Goal: Transaction & Acquisition: Purchase product/service

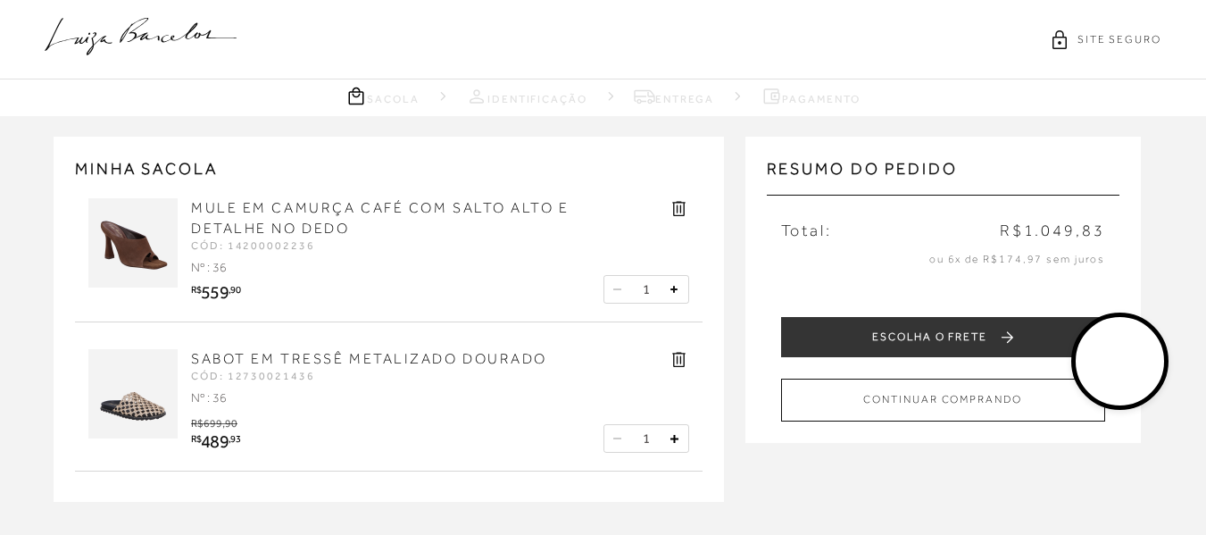
click at [1116, 357] on video at bounding box center [1121, 362] width 84 height 84
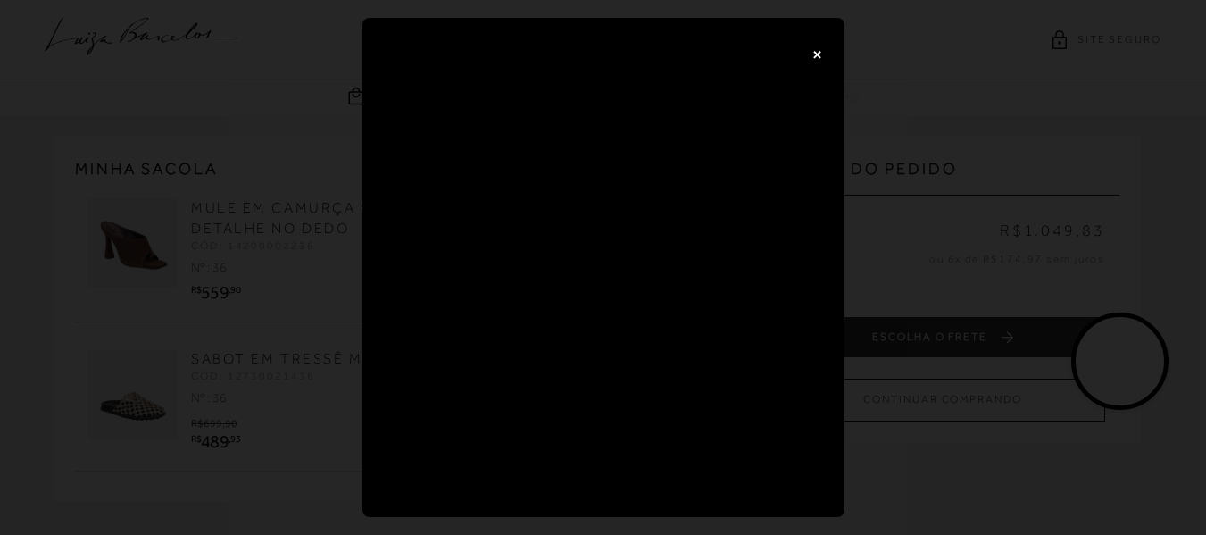
click at [815, 51] on button "×" at bounding box center [818, 54] width 36 height 36
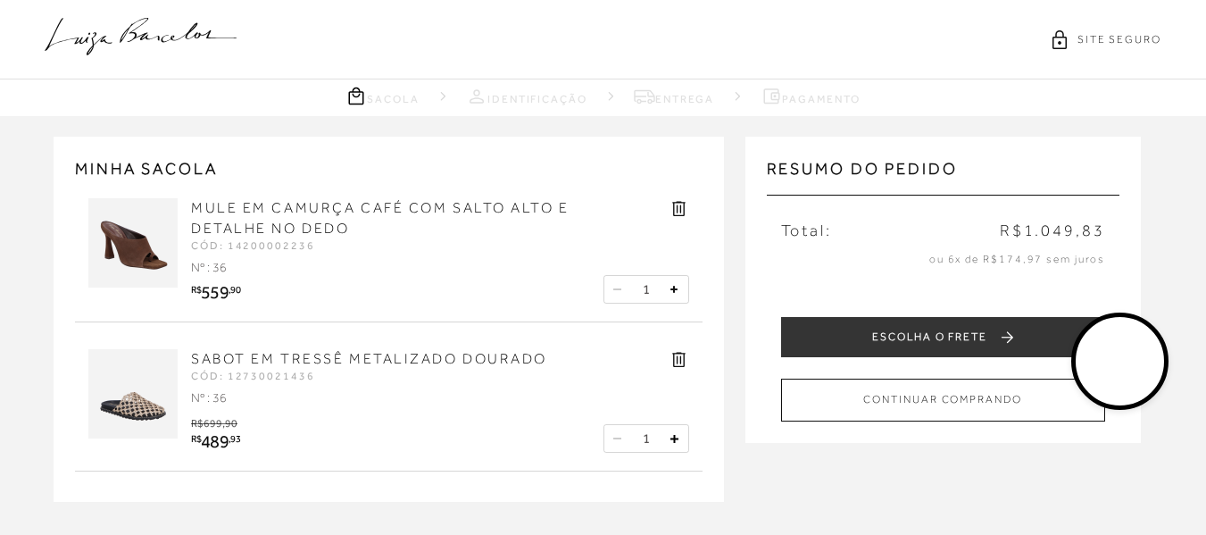
click at [130, 400] on img at bounding box center [132, 393] width 89 height 89
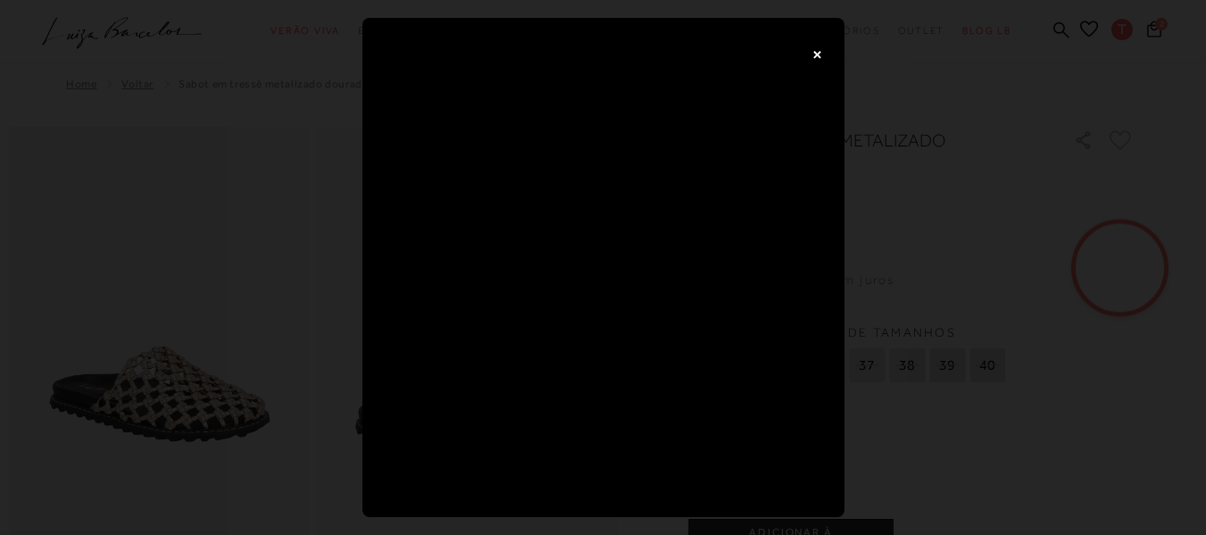
click at [824, 54] on button "×" at bounding box center [818, 54] width 36 height 36
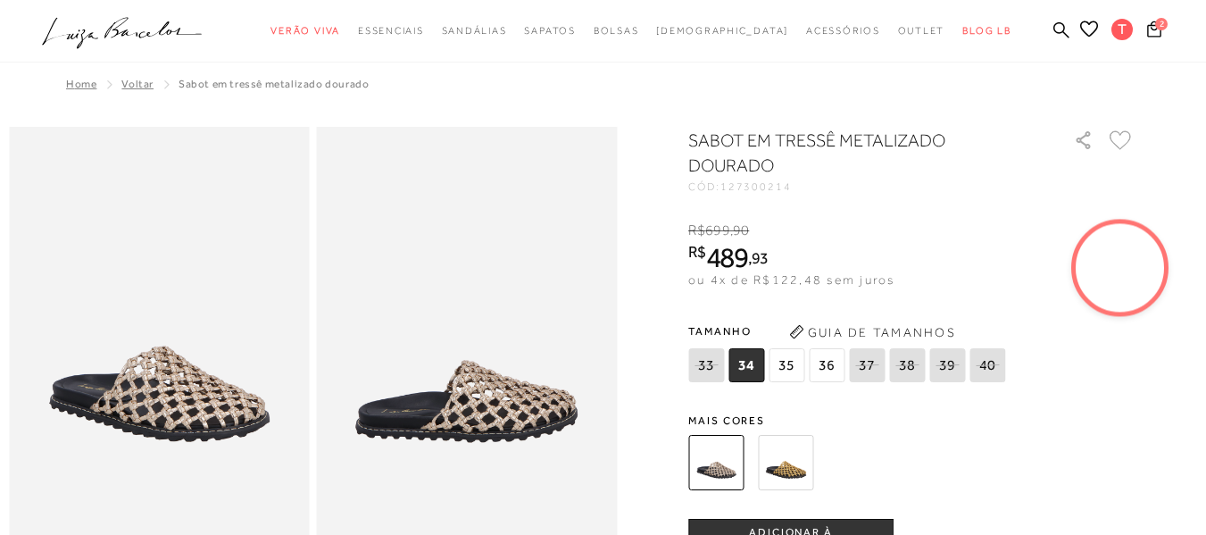
click at [1125, 279] on video at bounding box center [1121, 268] width 84 height 84
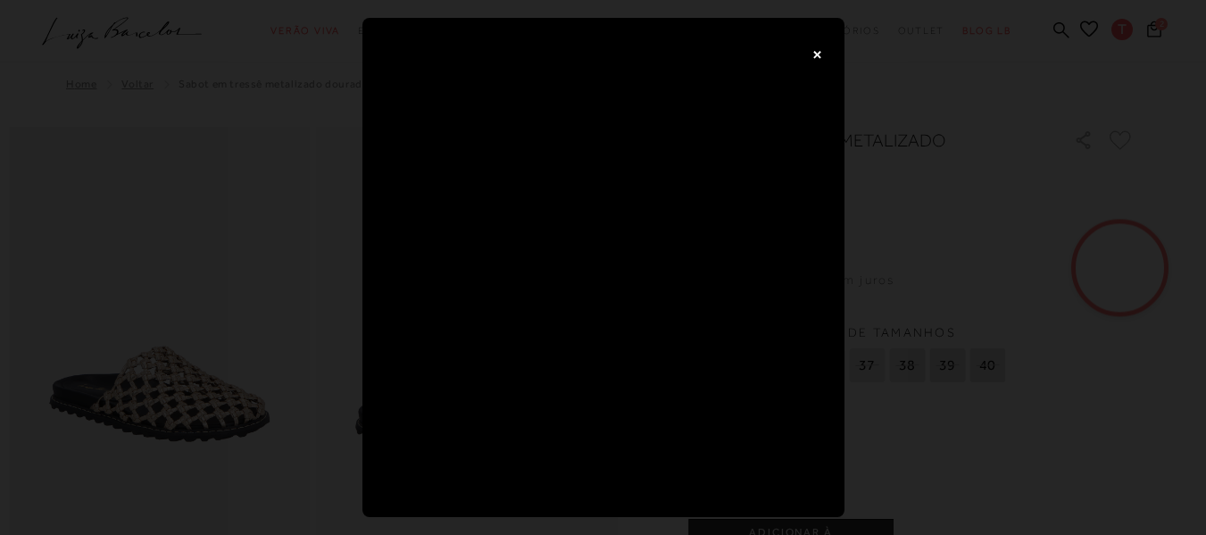
click at [813, 53] on button "×" at bounding box center [818, 54] width 36 height 36
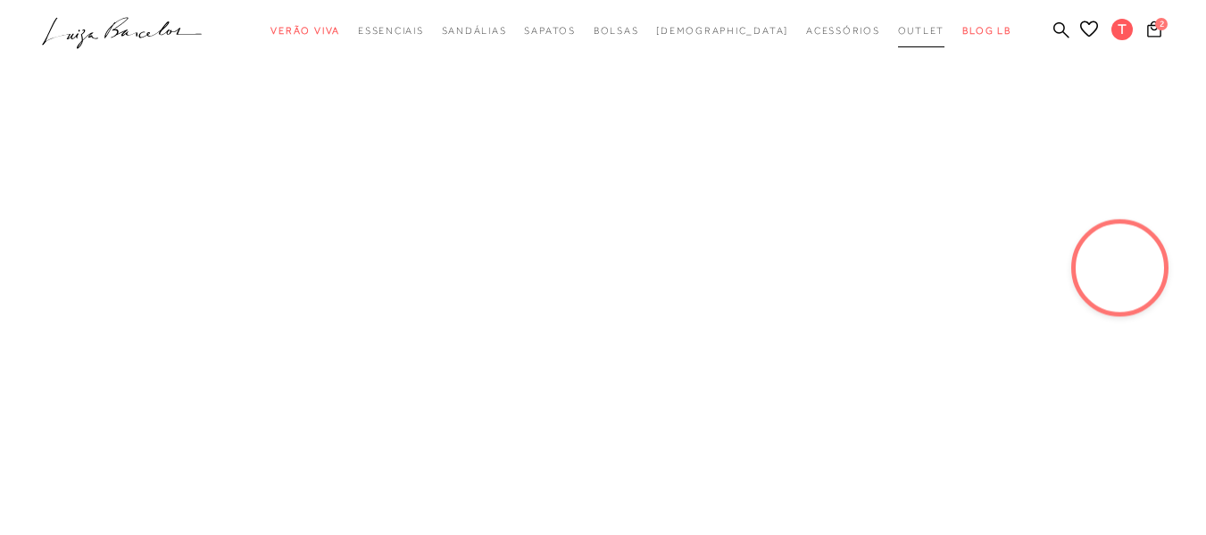
drag, startPoint x: 877, startPoint y: 27, endPoint x: 871, endPoint y: 56, distance: 29.9
click at [898, 27] on span "Outlet" at bounding box center [921, 30] width 47 height 11
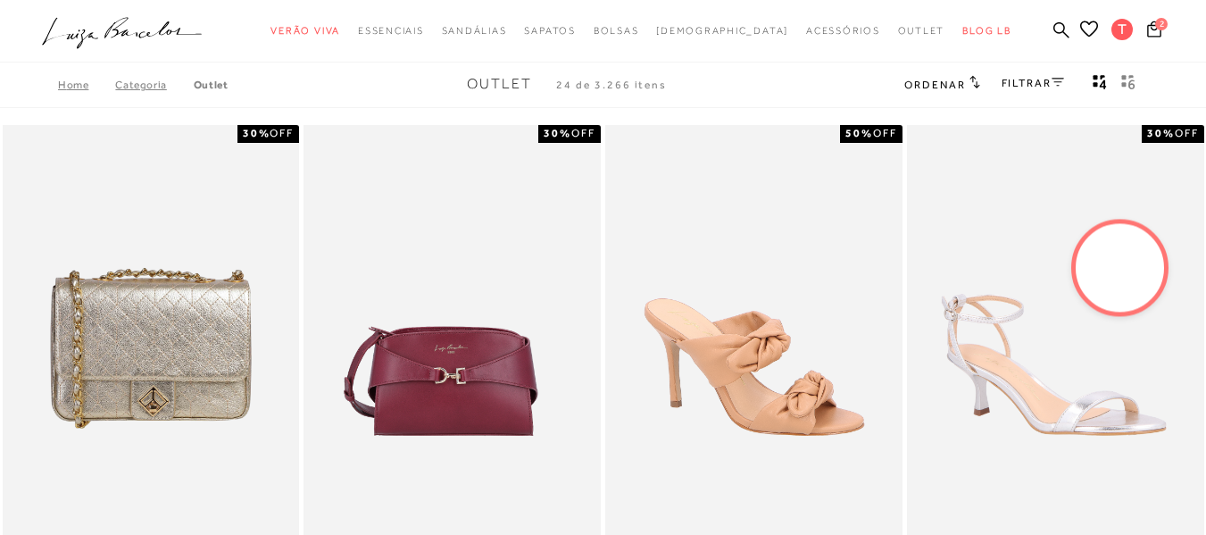
click at [140, 84] on link "Categoria" at bounding box center [154, 85] width 78 height 13
click at [130, 87] on link "Categoria" at bounding box center [154, 85] width 78 height 13
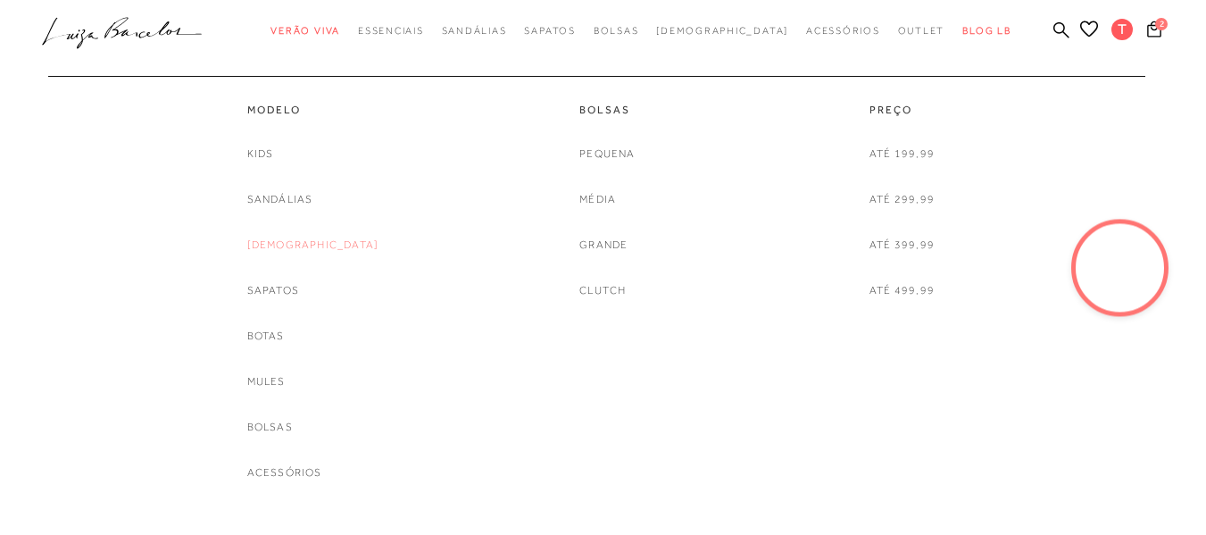
click at [315, 241] on link "Rasteiras" at bounding box center [313, 245] width 132 height 19
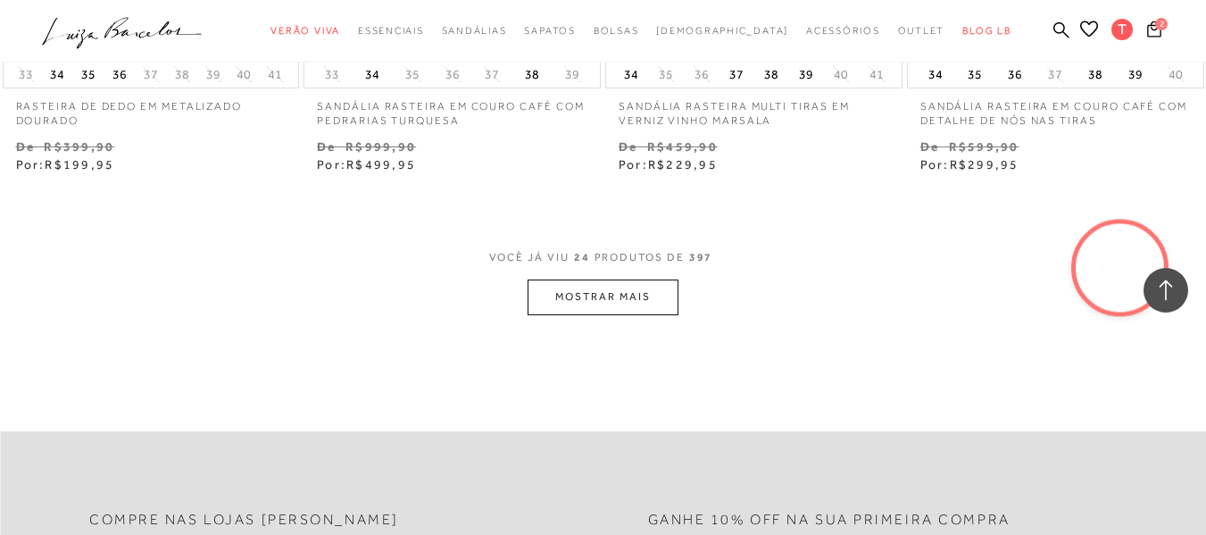
scroll to position [3482, 0]
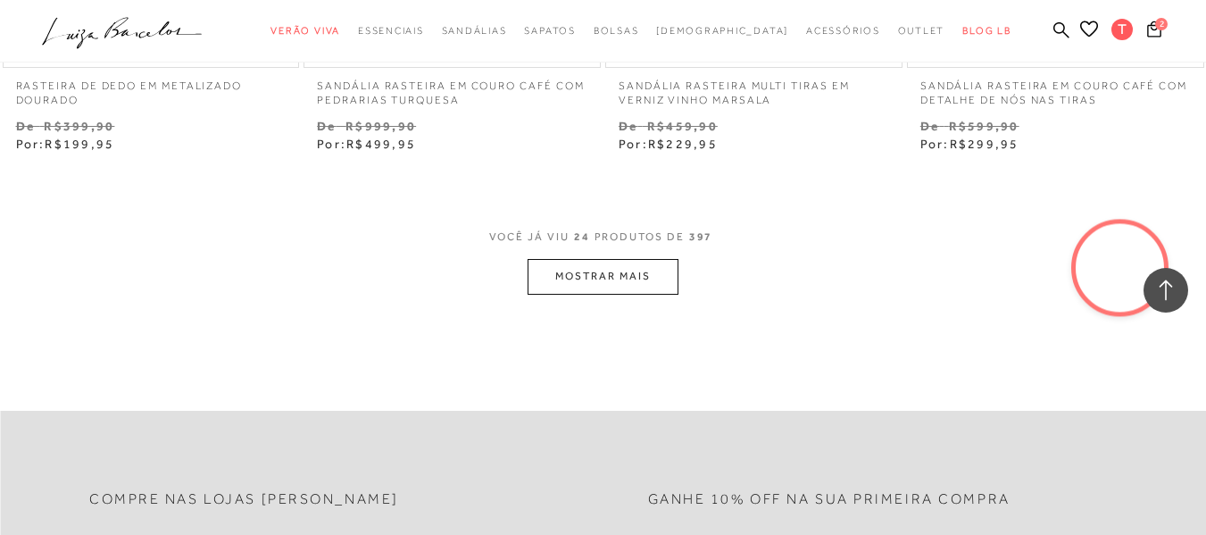
click at [598, 271] on button "MOSTRAR MAIS" at bounding box center [603, 276] width 150 height 35
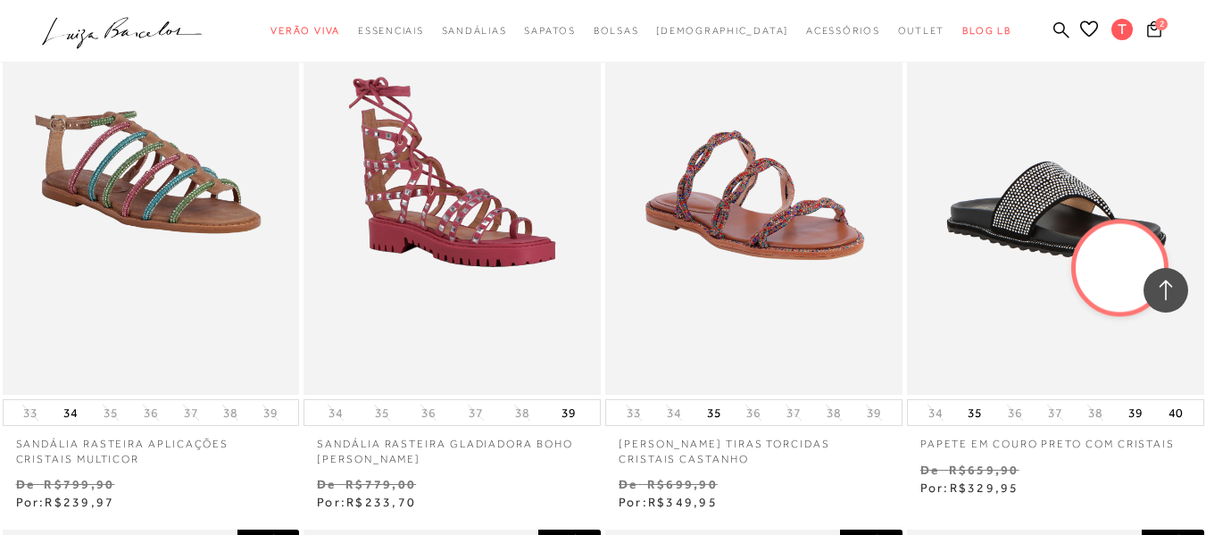
scroll to position [5536, 0]
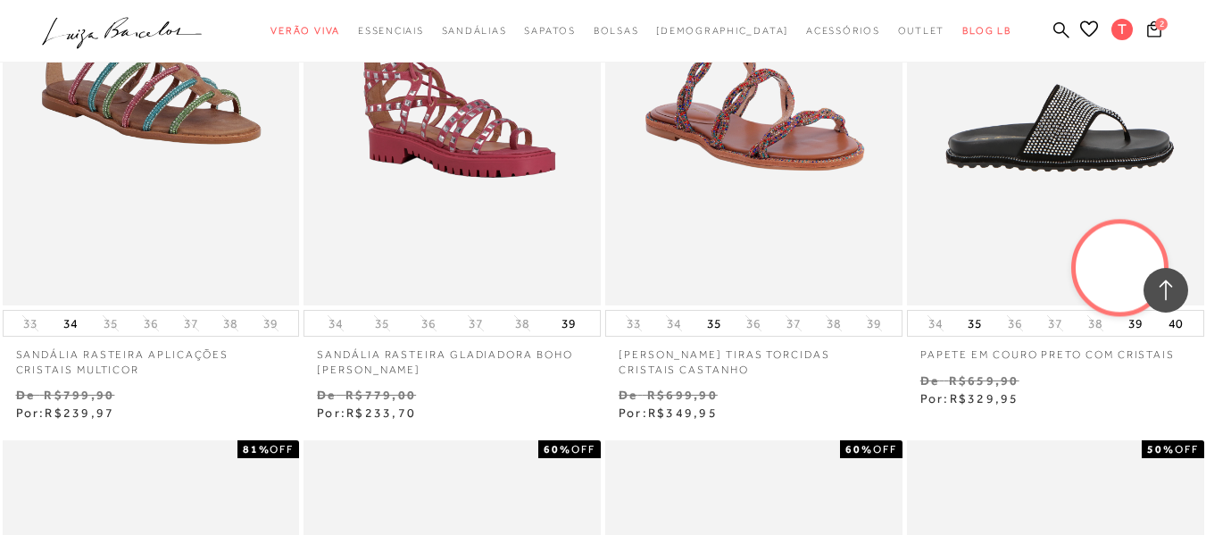
click at [1028, 129] on img at bounding box center [1057, 83] width 296 height 446
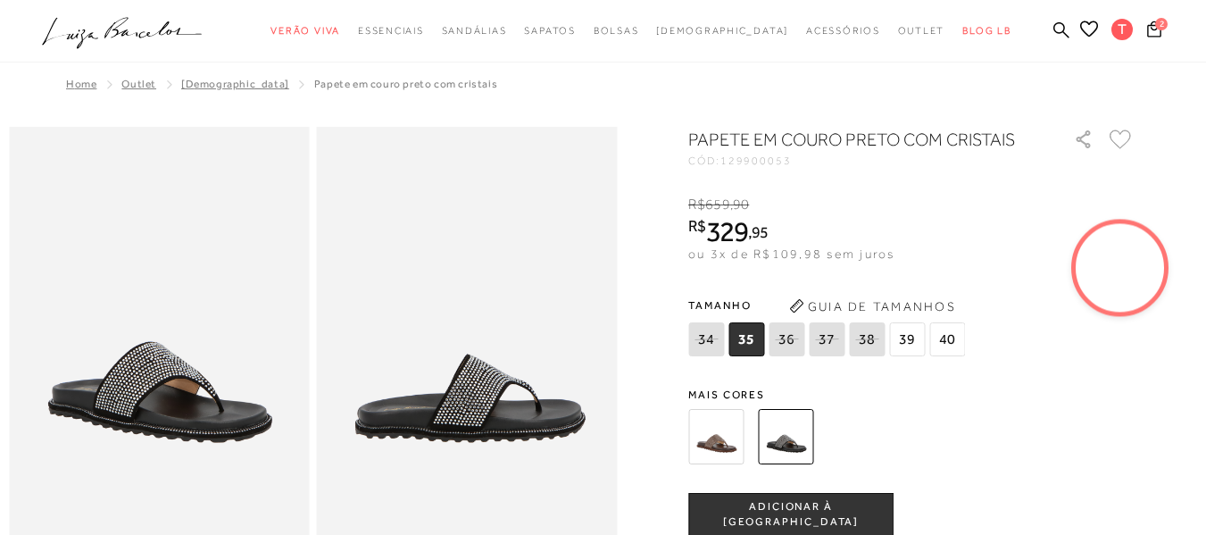
click at [720, 429] on img at bounding box center [715, 436] width 55 height 55
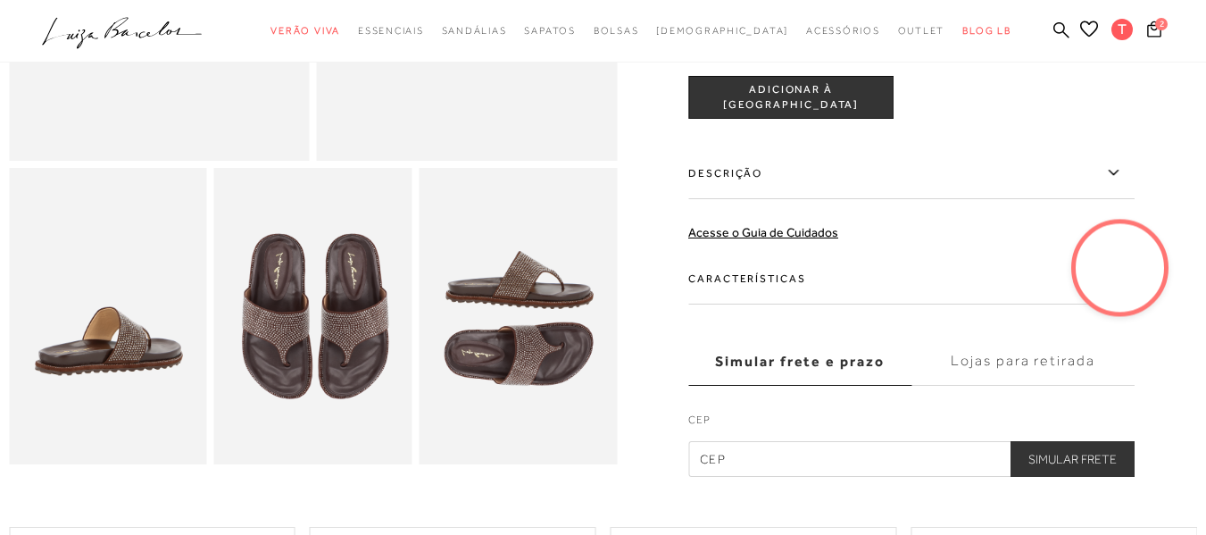
scroll to position [357, 0]
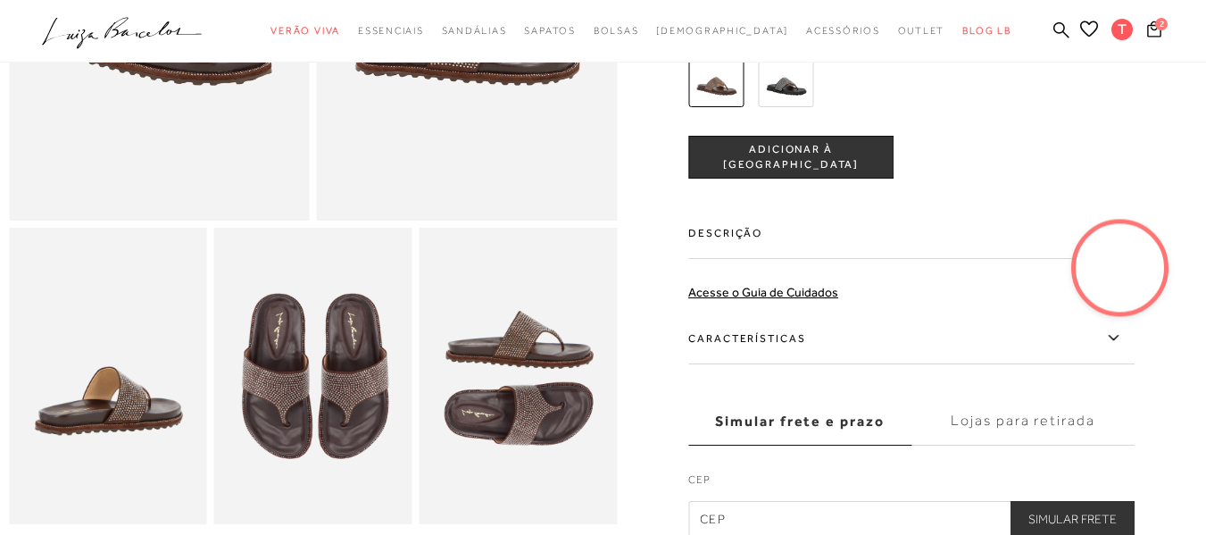
click at [279, 391] on img at bounding box center [313, 376] width 198 height 297
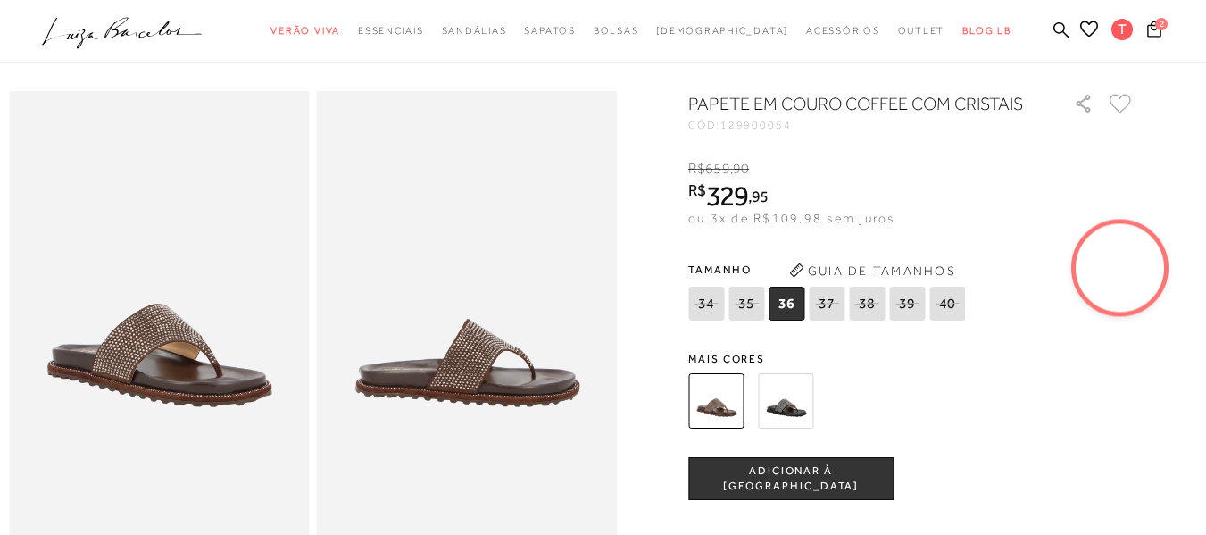
scroll to position [0, 0]
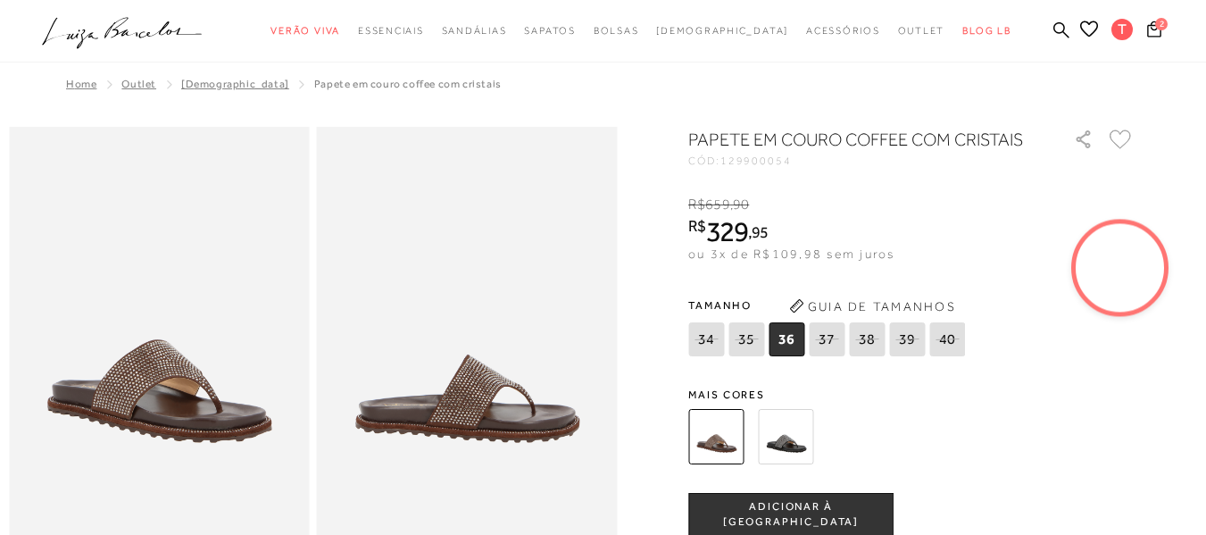
click at [454, 410] on img at bounding box center [467, 352] width 301 height 451
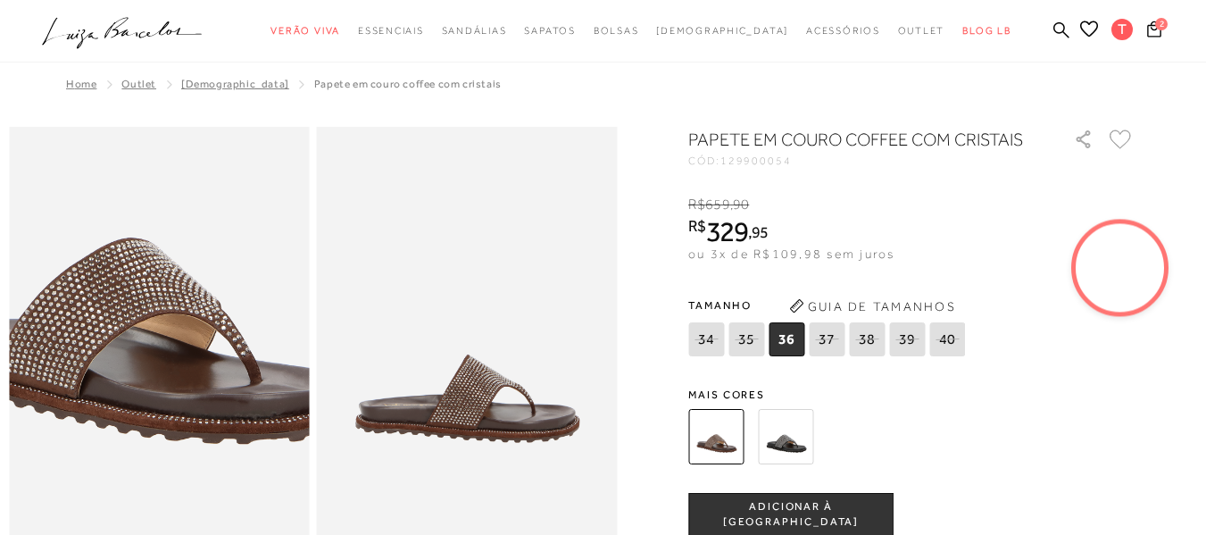
click at [181, 448] on img at bounding box center [134, 263] width 601 height 902
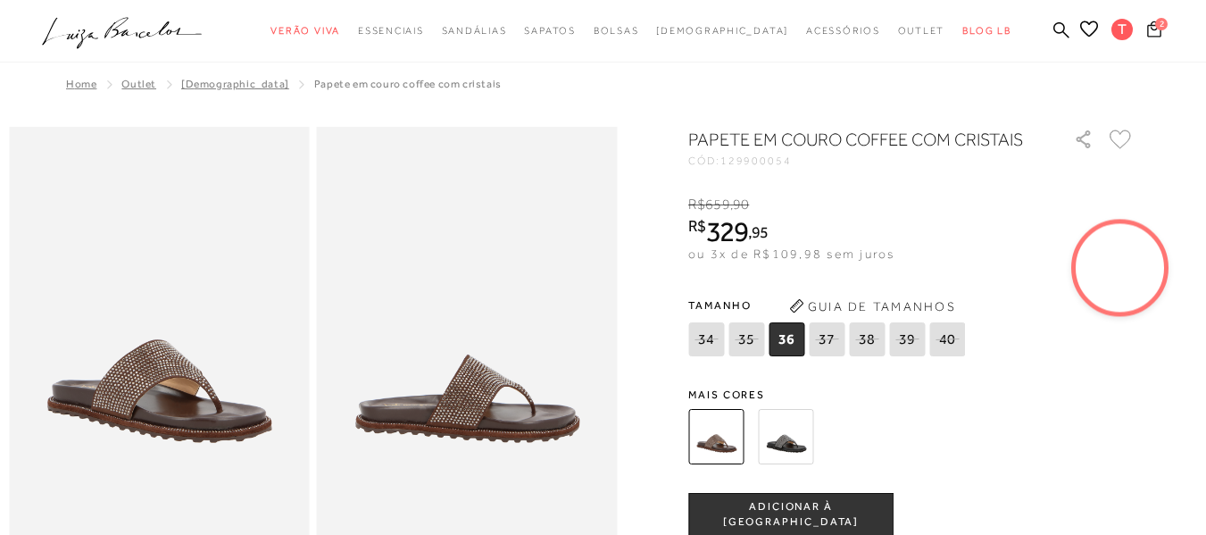
click at [1147, 27] on icon at bounding box center [1154, 29] width 14 height 17
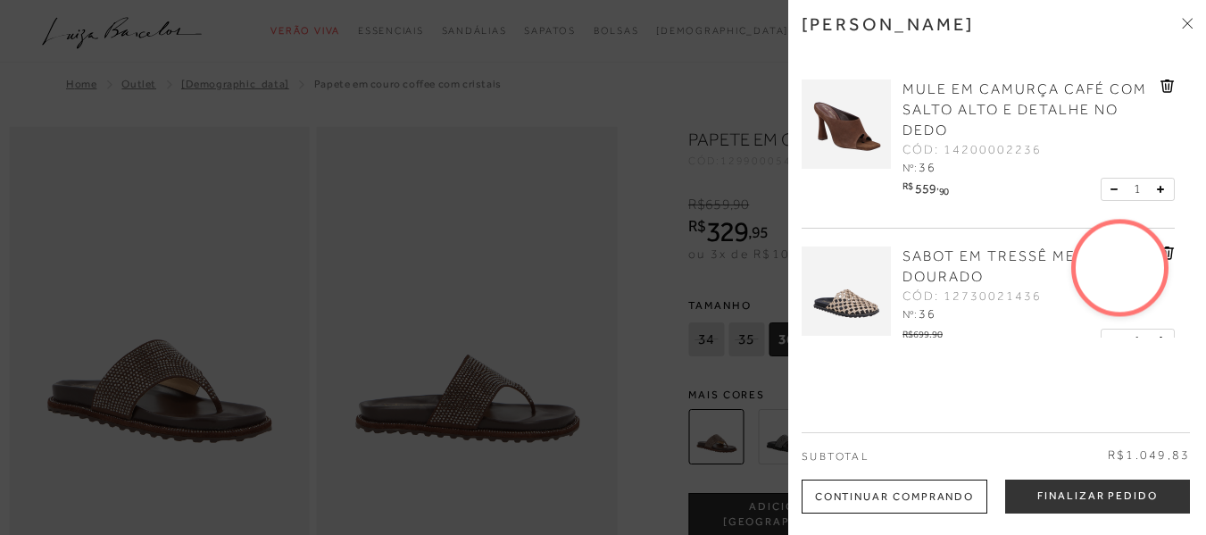
scroll to position [47, 0]
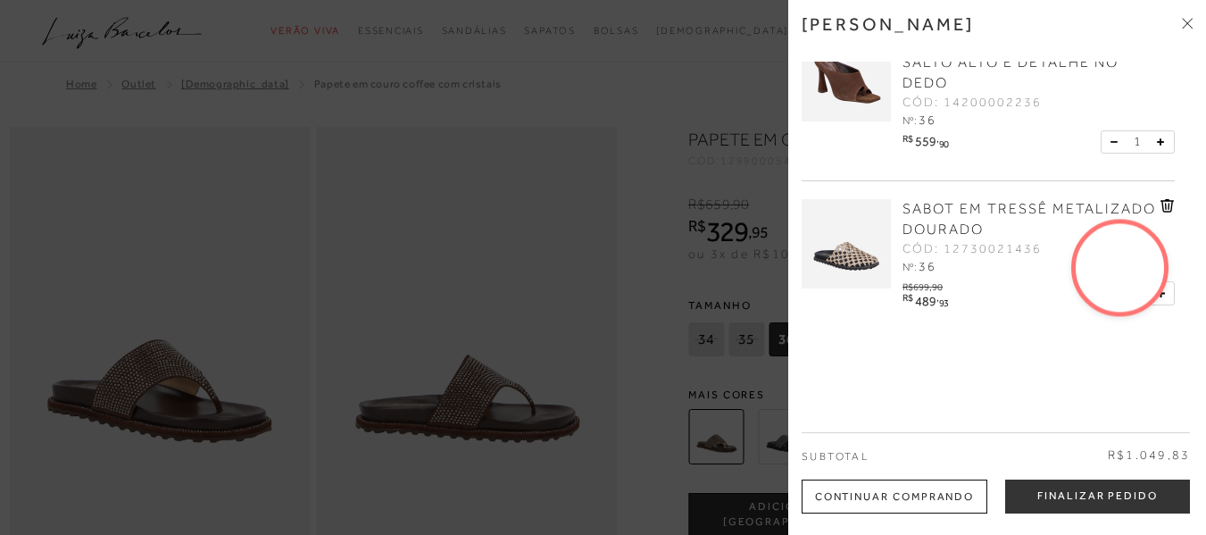
click at [1163, 202] on icon at bounding box center [1167, 205] width 13 height 13
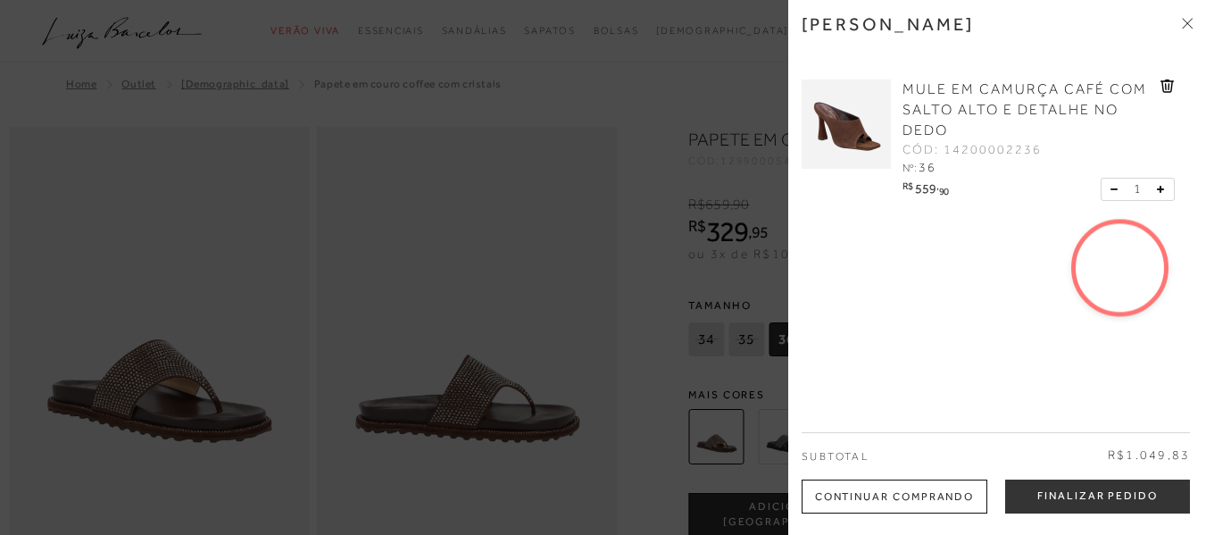
scroll to position [0, 0]
click at [651, 122] on div at bounding box center [603, 267] width 1206 height 535
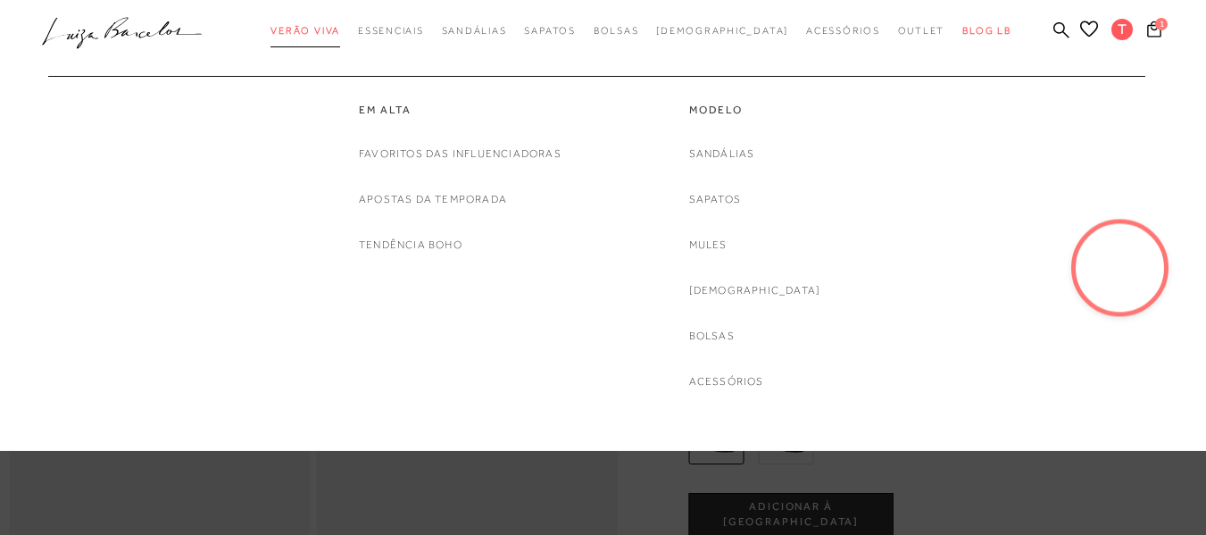
click at [340, 28] on span "Verão Viva" at bounding box center [306, 30] width 70 height 11
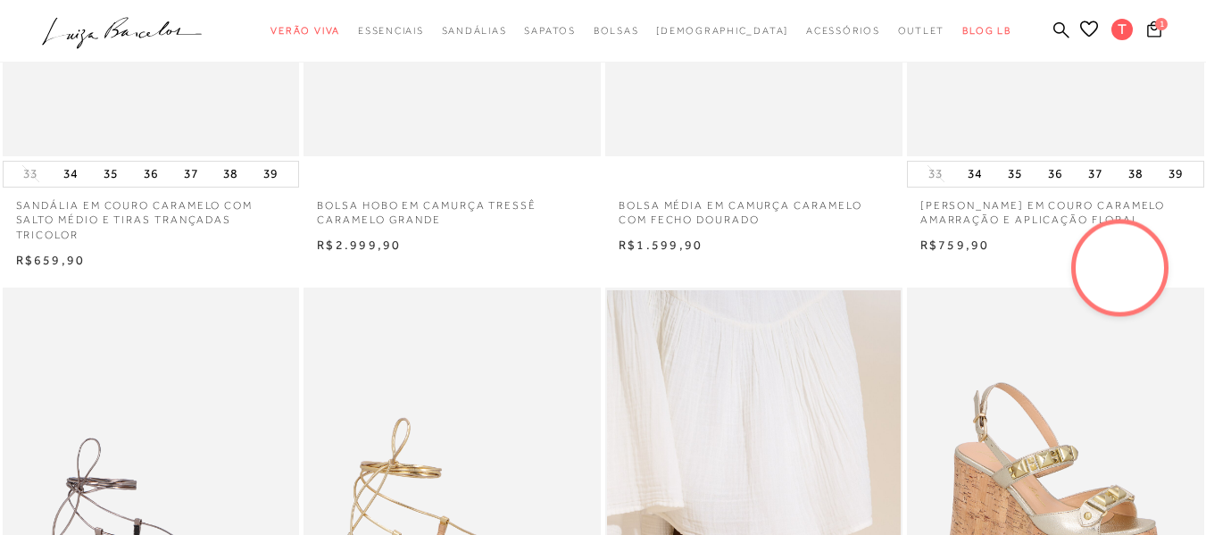
scroll to position [357, 0]
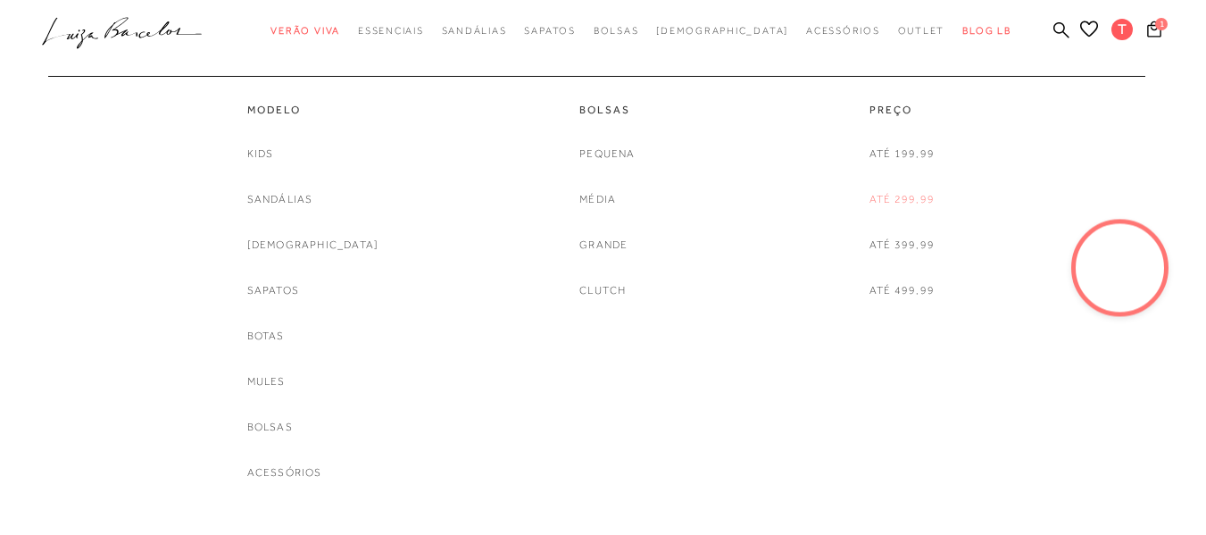
click at [914, 199] on link "Até 299,99" at bounding box center [902, 199] width 65 height 19
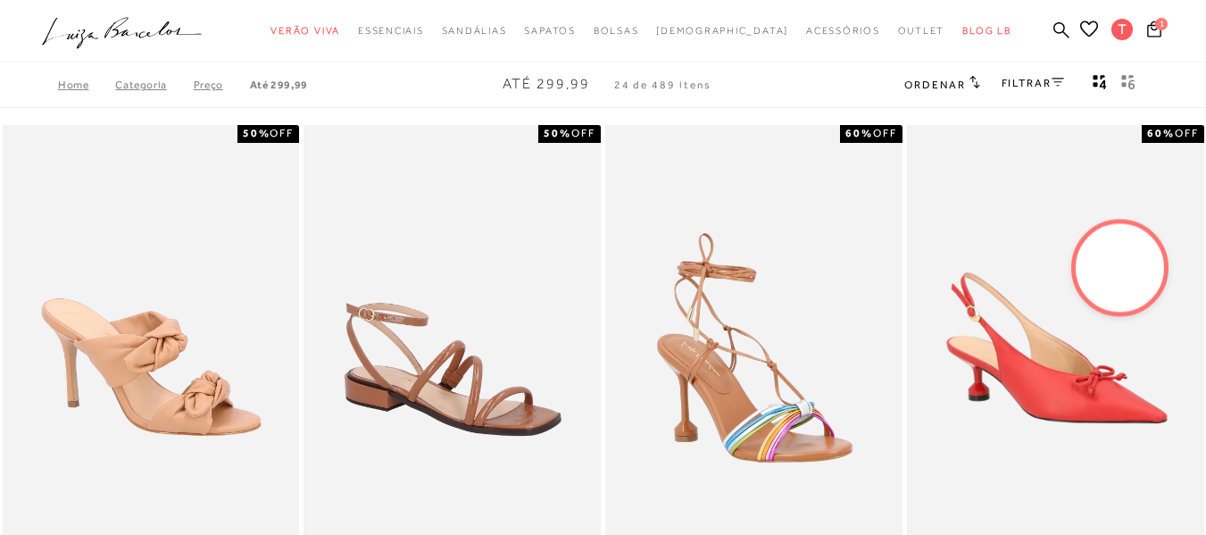
click at [1030, 83] on link "FILTRAR" at bounding box center [1033, 83] width 63 height 13
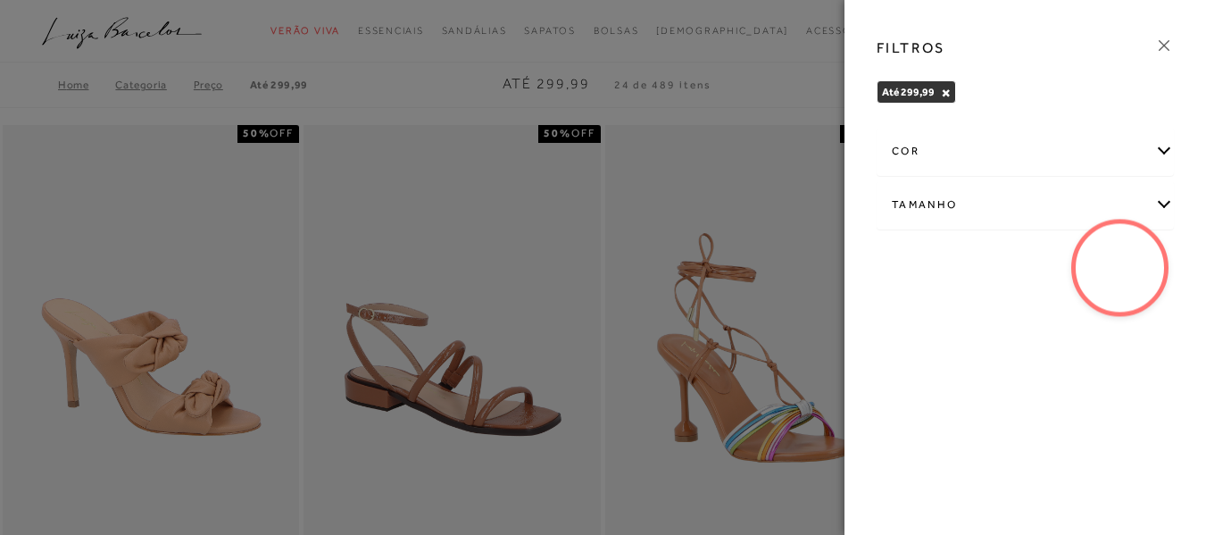
click at [938, 204] on div "Tamanho" at bounding box center [1026, 204] width 296 height 47
click at [964, 362] on span "36" at bounding box center [956, 356] width 26 height 13
click at [956, 362] on input "36" at bounding box center [947, 360] width 18 height 18
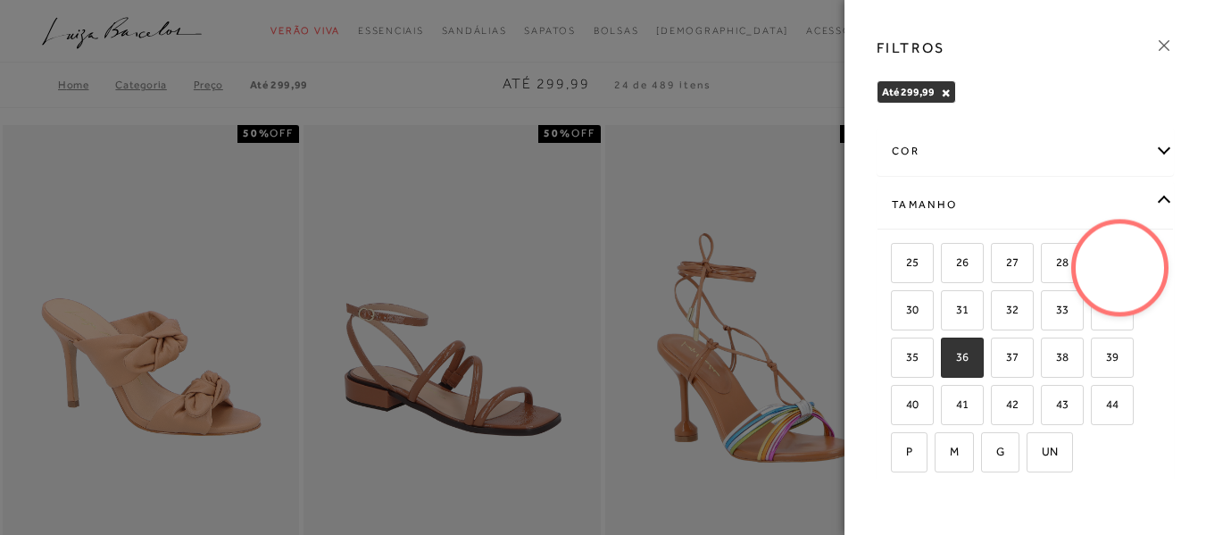
checkbox input "true"
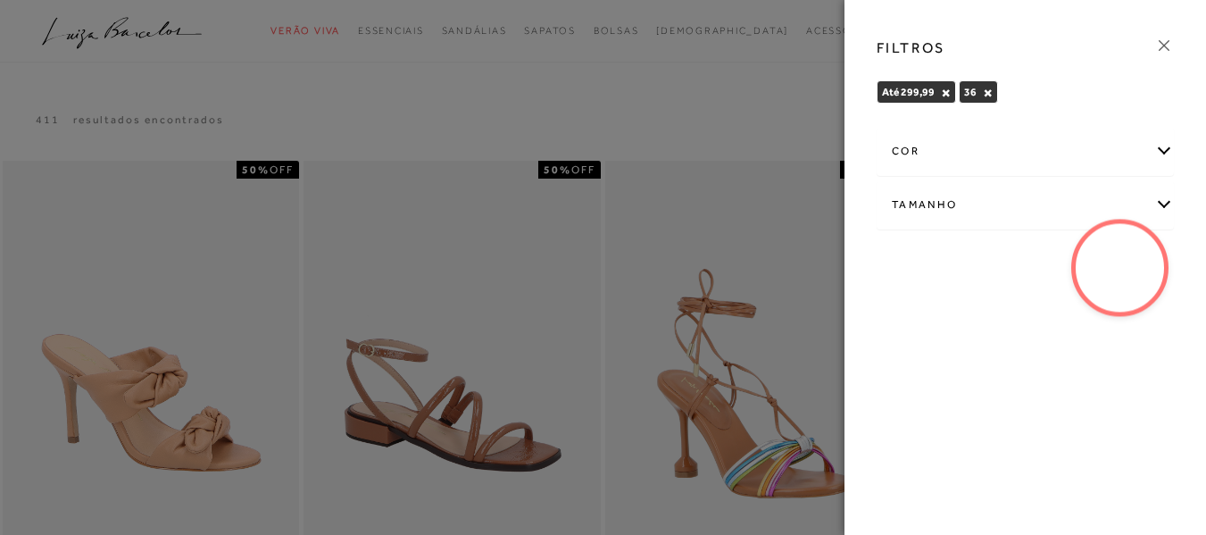
click at [1168, 46] on icon at bounding box center [1164, 46] width 20 height 20
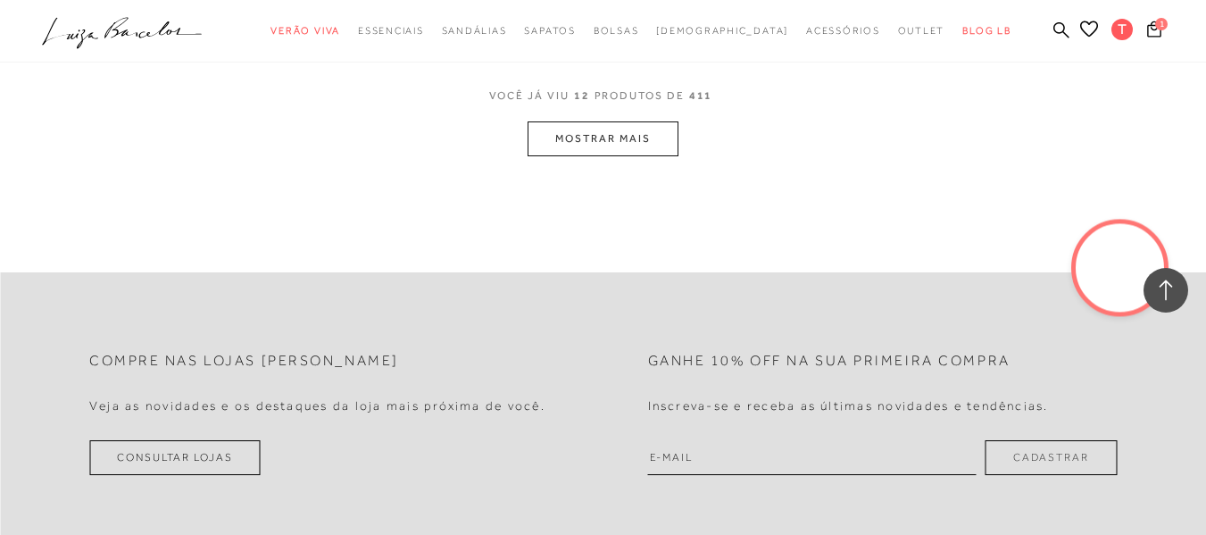
scroll to position [1875, 0]
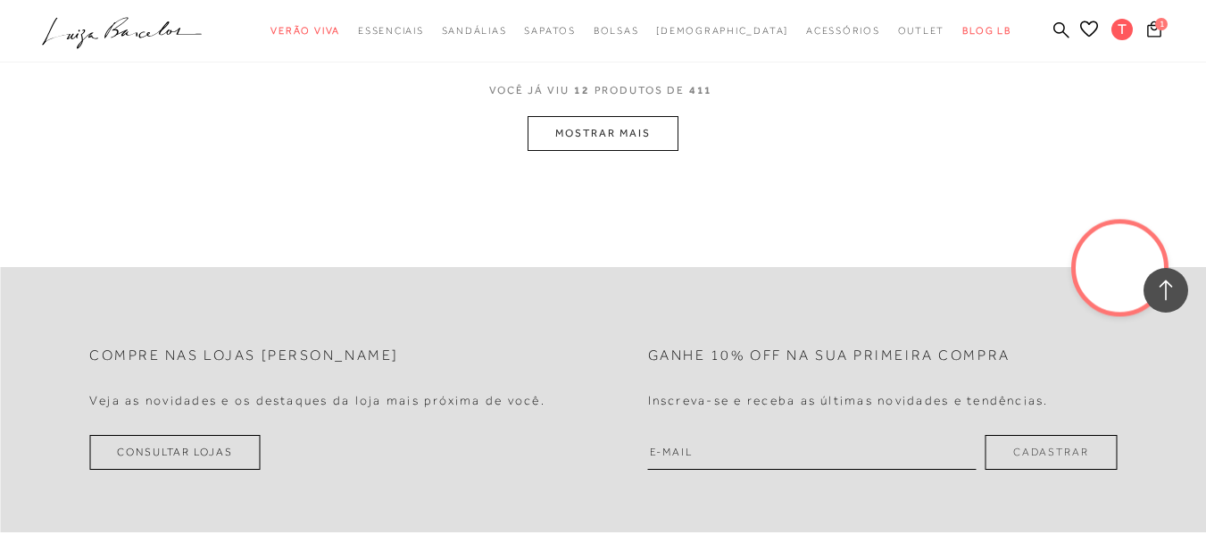
click at [621, 132] on button "MOSTRAR MAIS" at bounding box center [603, 133] width 150 height 35
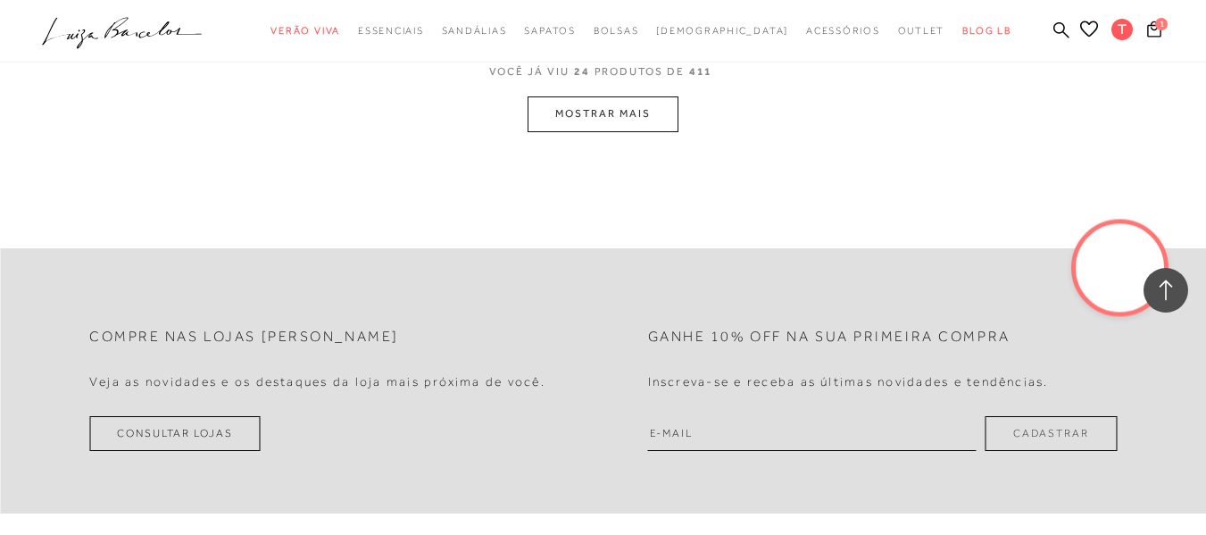
scroll to position [3661, 0]
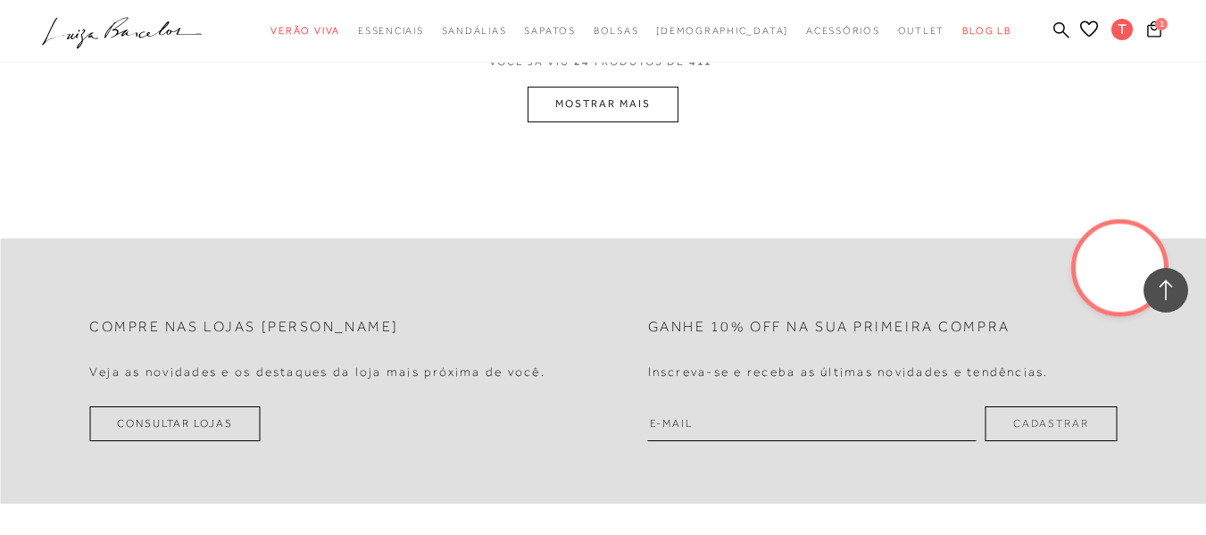
click at [641, 102] on button "MOSTRAR MAIS" at bounding box center [603, 104] width 150 height 35
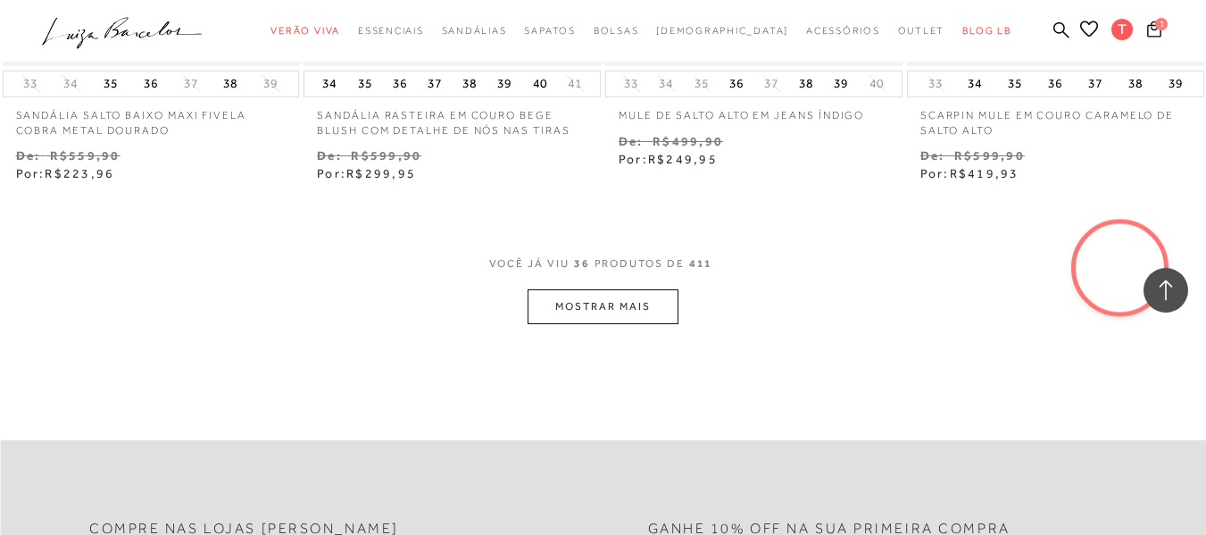
scroll to position [5417, 0]
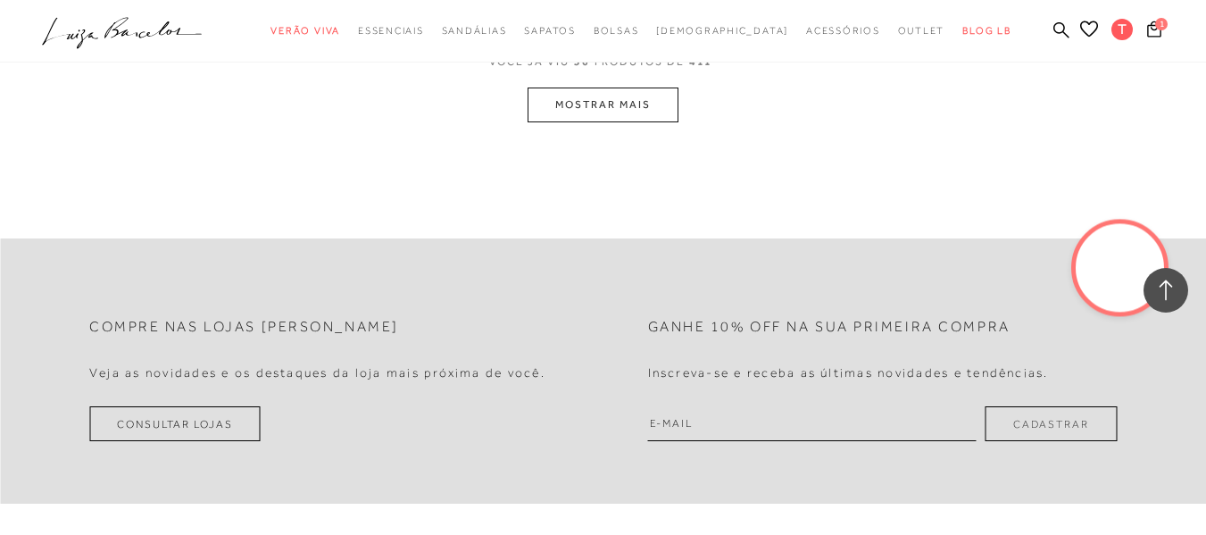
click at [621, 106] on button "MOSTRAR MAIS" at bounding box center [603, 105] width 150 height 35
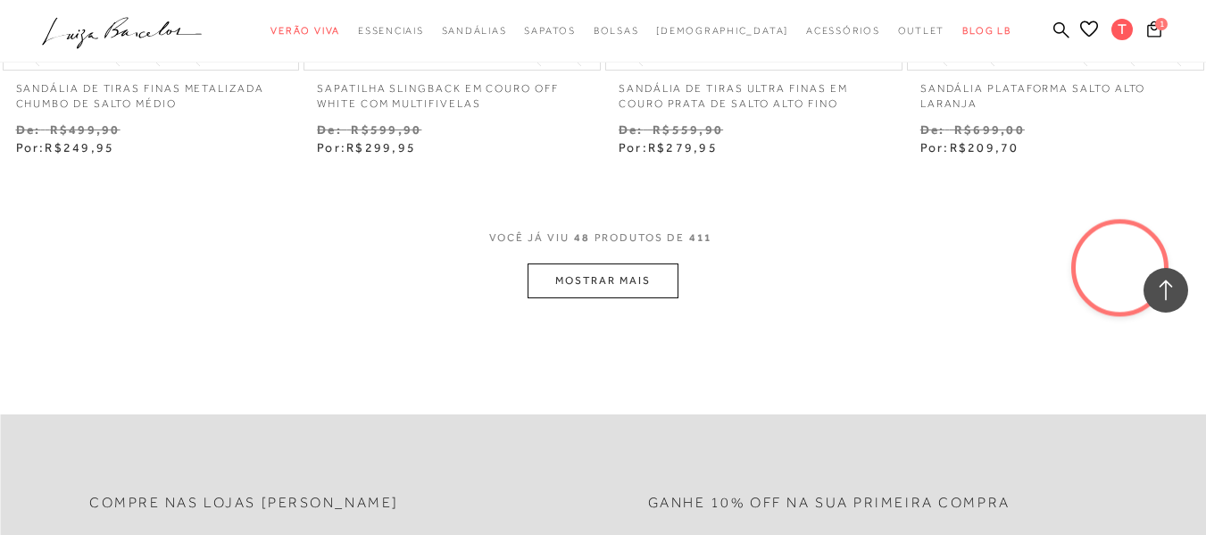
scroll to position [7039, 0]
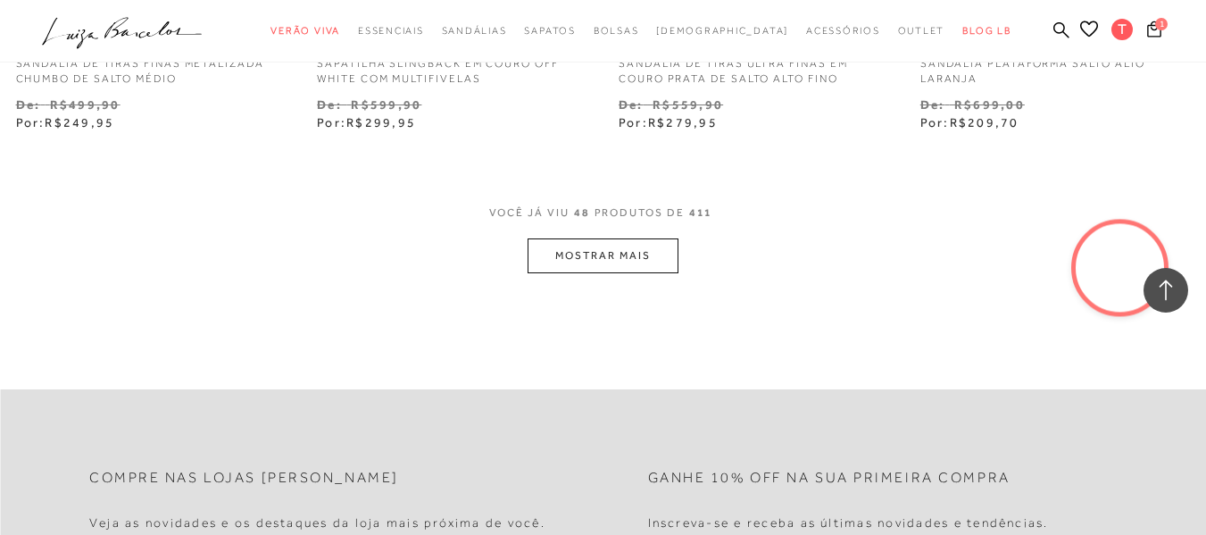
click at [571, 241] on button "MOSTRAR MAIS" at bounding box center [603, 255] width 150 height 35
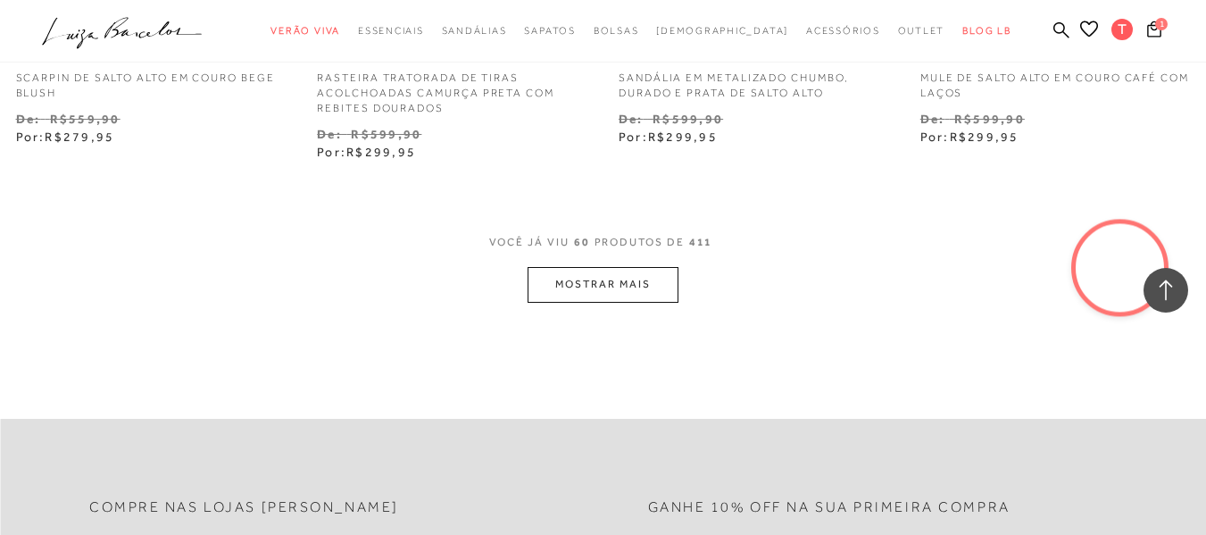
scroll to position [8824, 0]
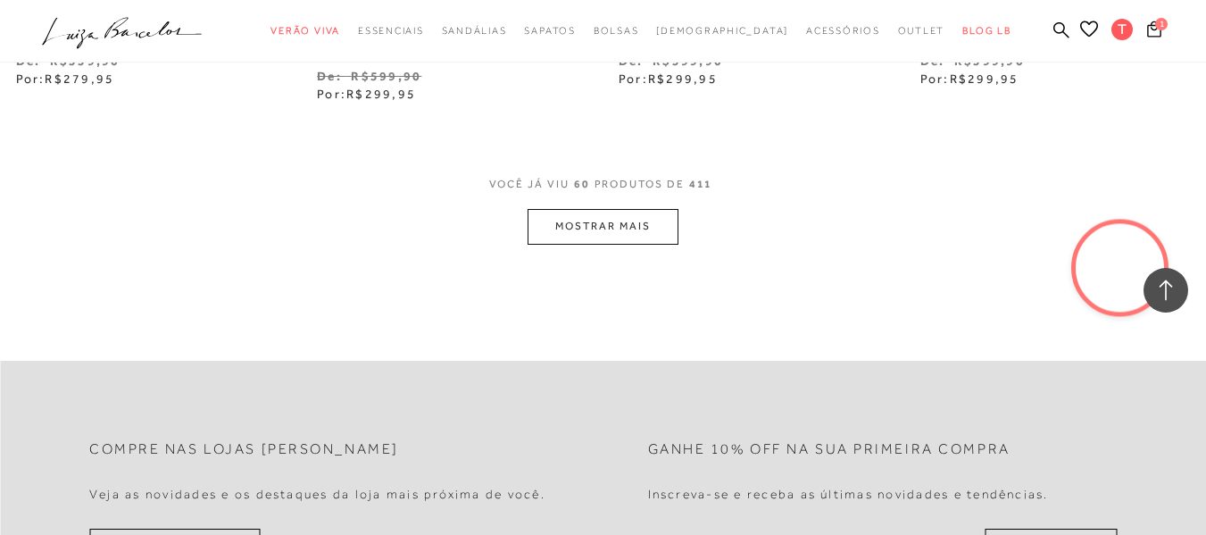
click at [578, 209] on button "MOSTRAR MAIS" at bounding box center [603, 226] width 150 height 35
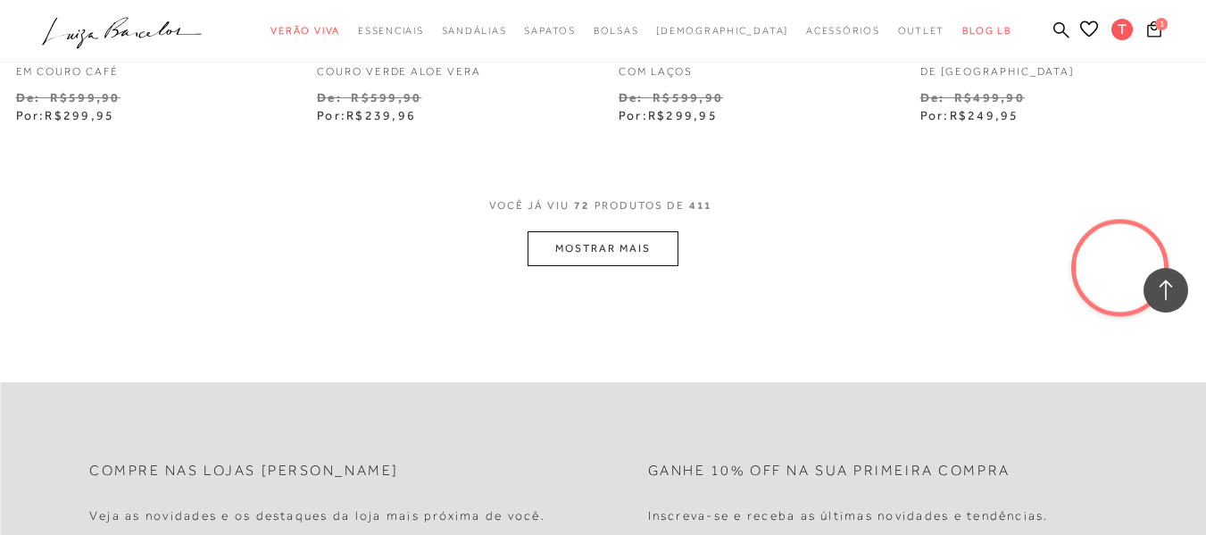
scroll to position [10610, 0]
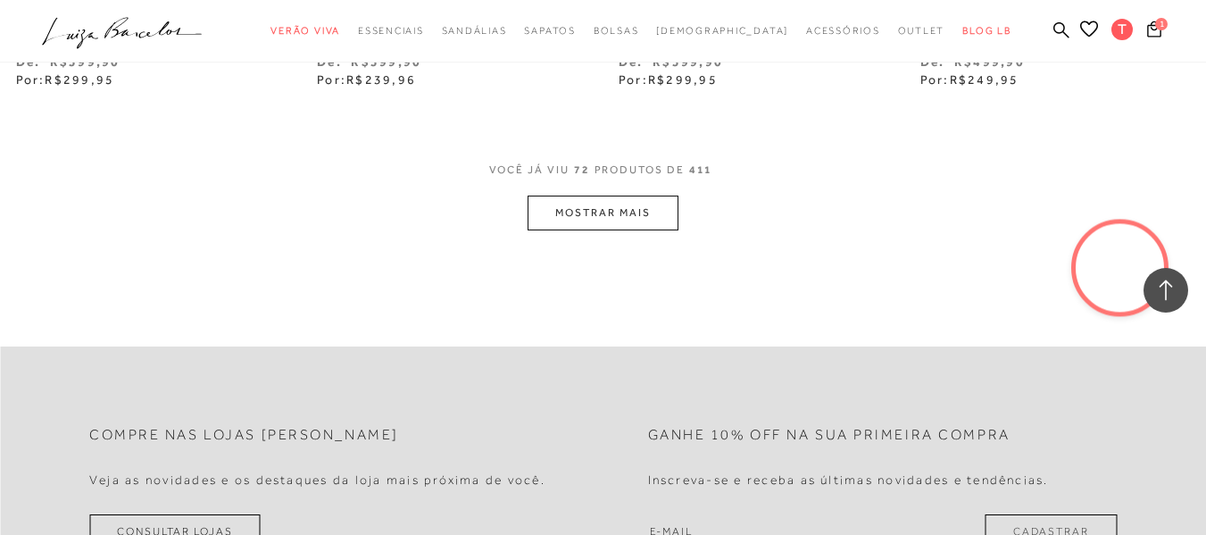
click at [554, 199] on button "MOSTRAR MAIS" at bounding box center [603, 213] width 150 height 35
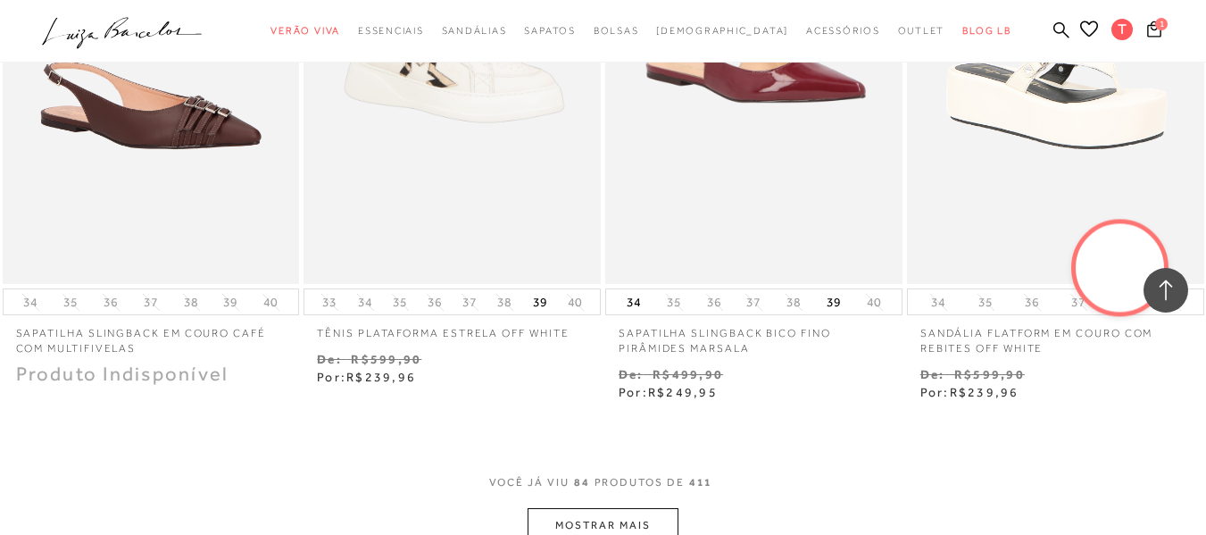
scroll to position [12217, 0]
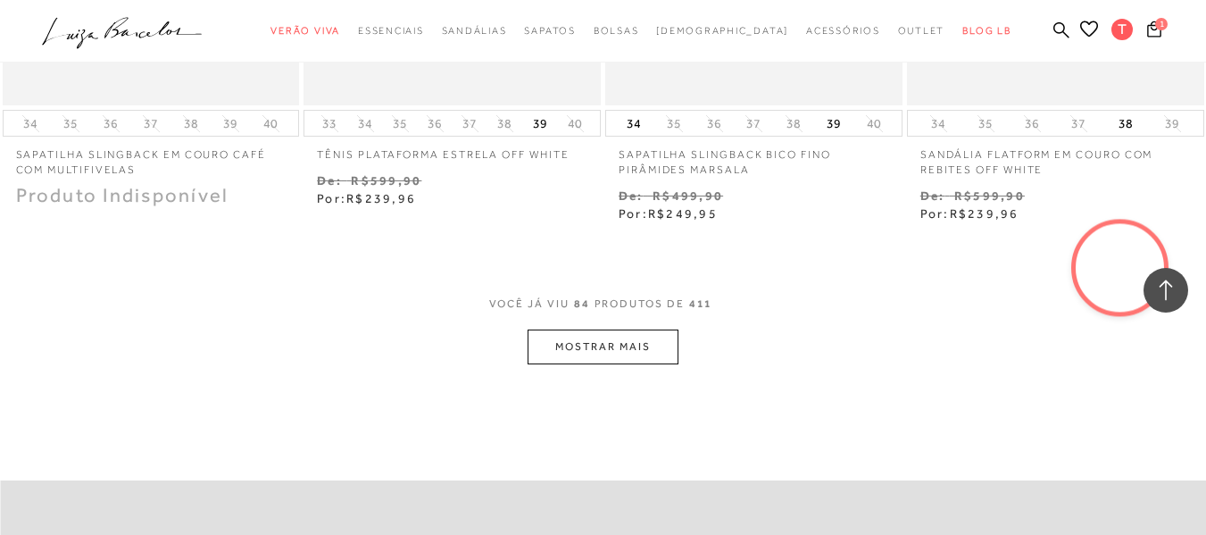
click at [619, 329] on button "MOSTRAR MAIS" at bounding box center [603, 346] width 150 height 35
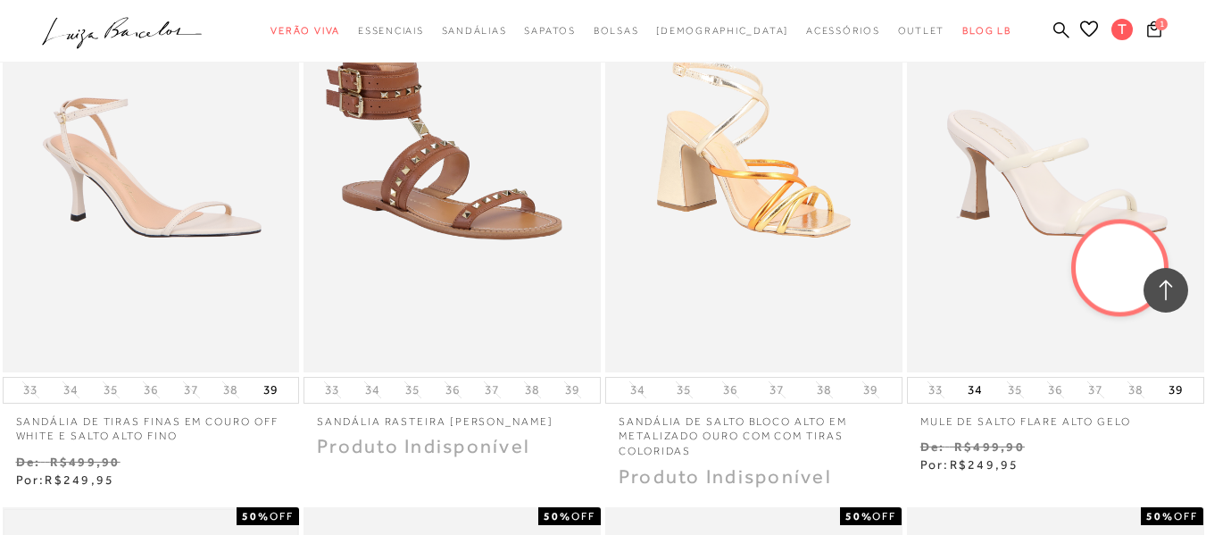
scroll to position [12485, 0]
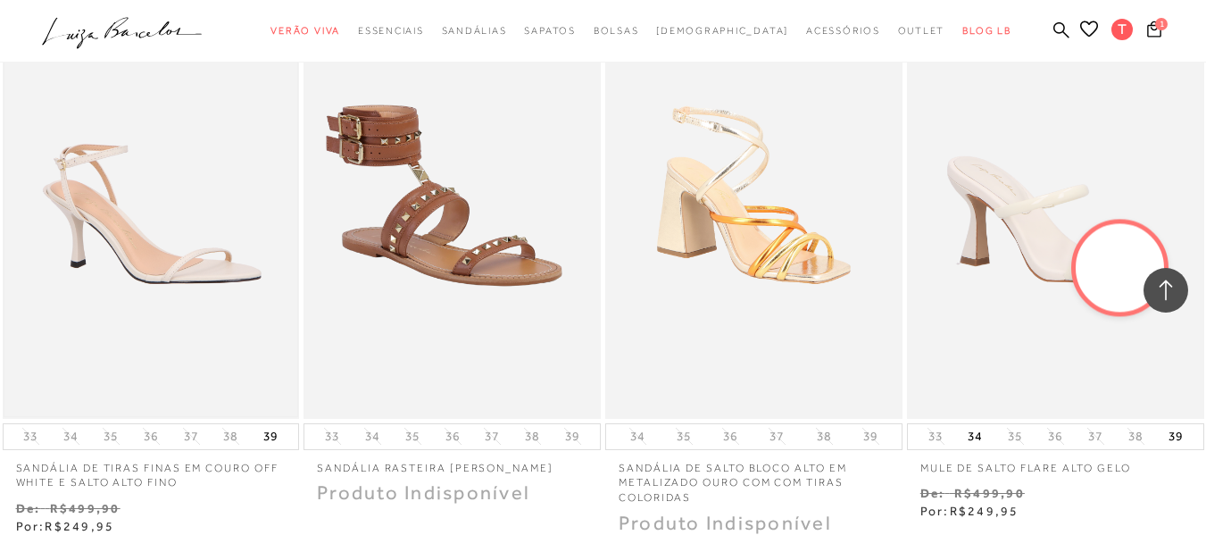
click at [103, 196] on img at bounding box center [151, 195] width 294 height 440
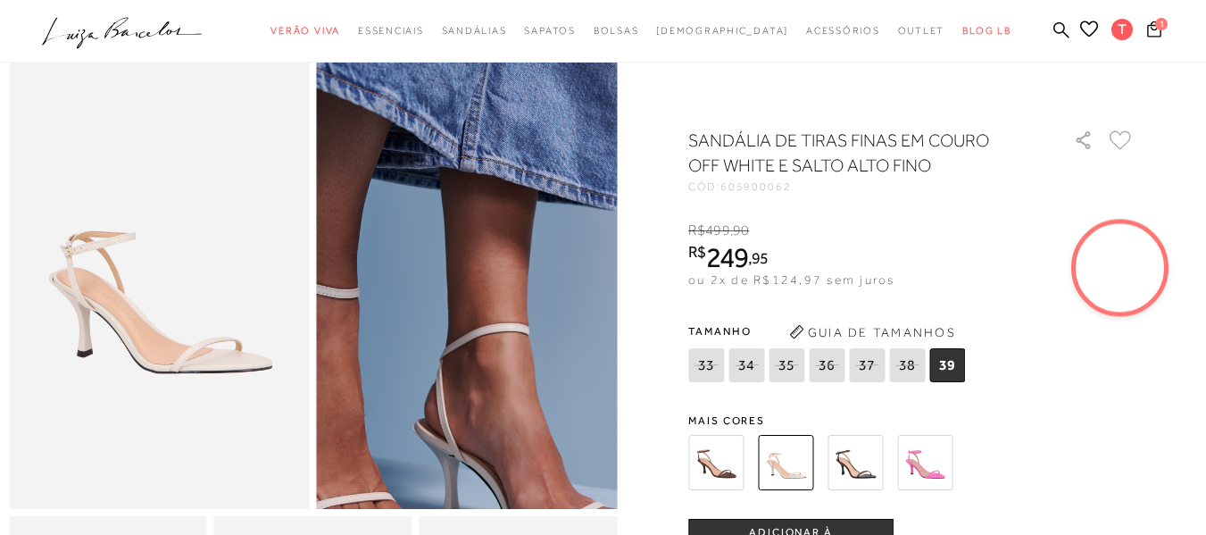
scroll to position [89, 0]
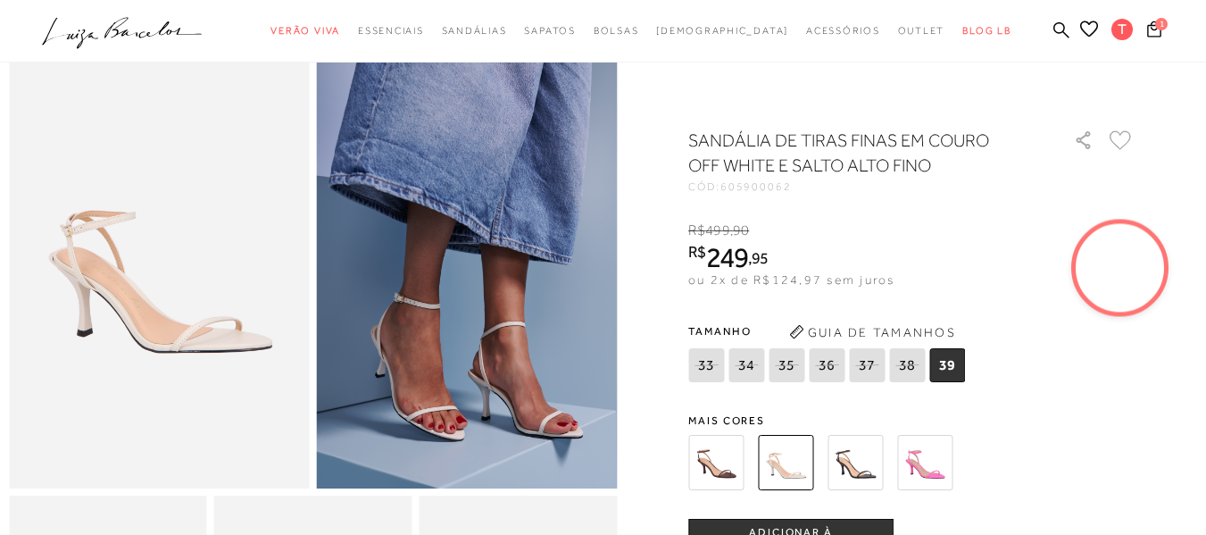
click at [858, 467] on img at bounding box center [855, 462] width 55 height 55
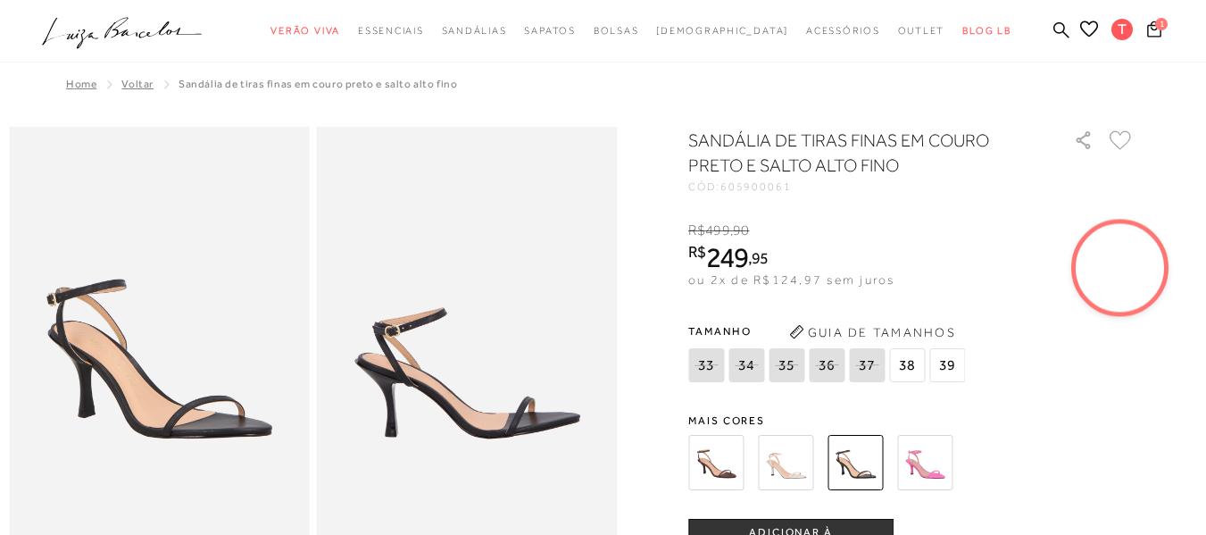
click at [731, 471] on img at bounding box center [715, 462] width 55 height 55
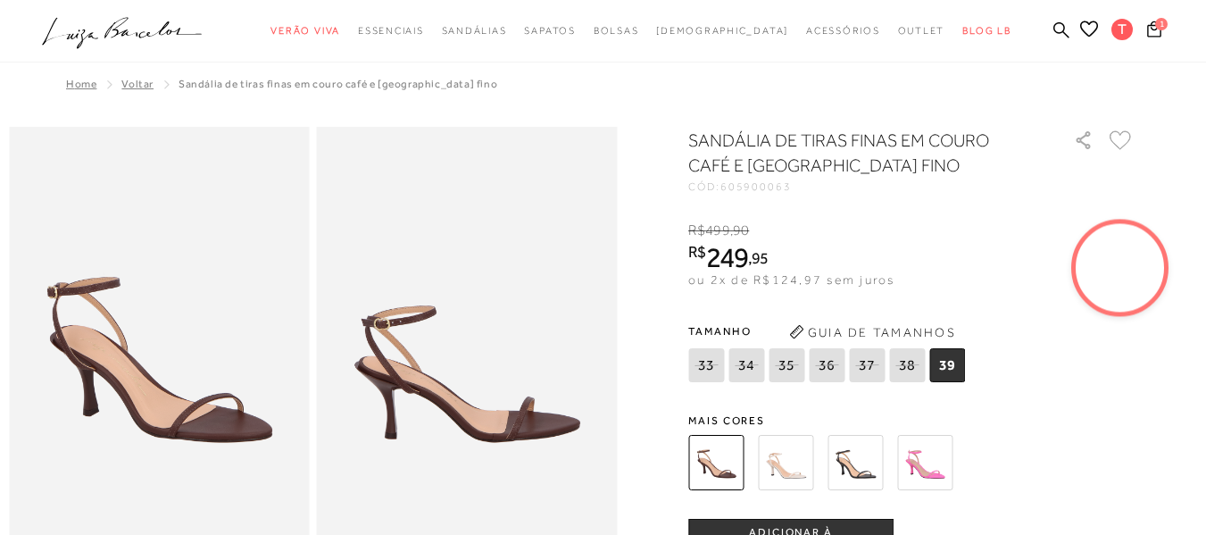
click at [938, 461] on img at bounding box center [924, 462] width 55 height 55
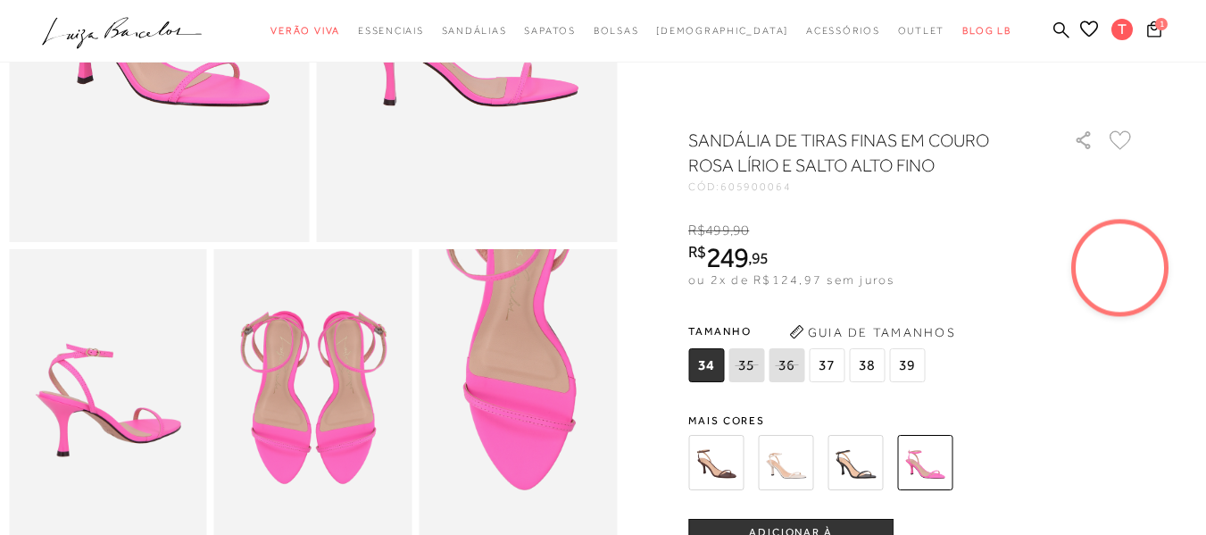
scroll to position [446, 0]
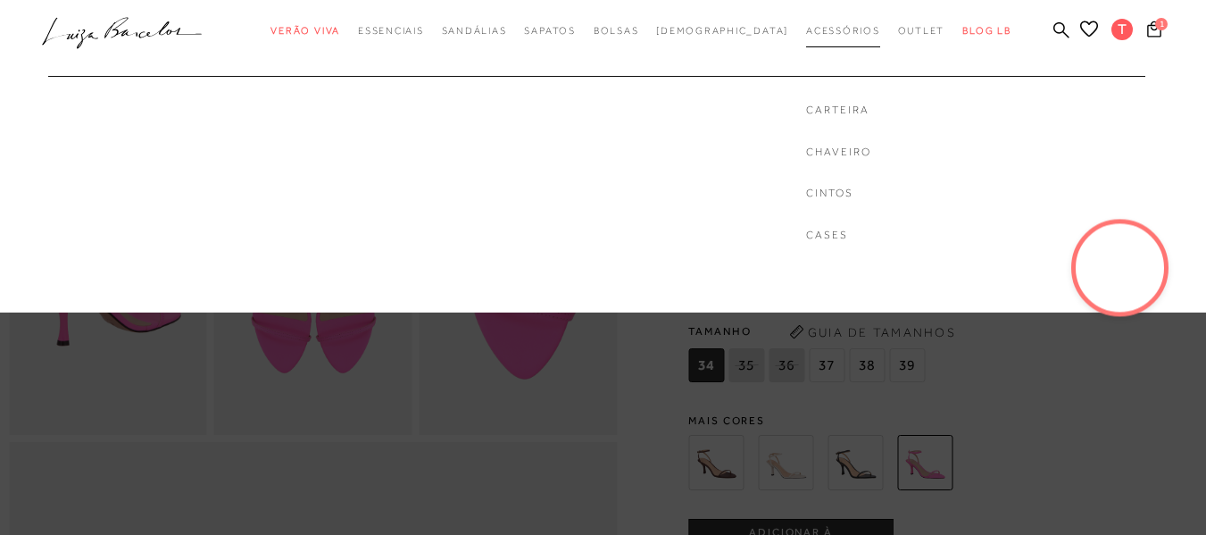
click at [815, 28] on span "Acessórios" at bounding box center [843, 30] width 74 height 11
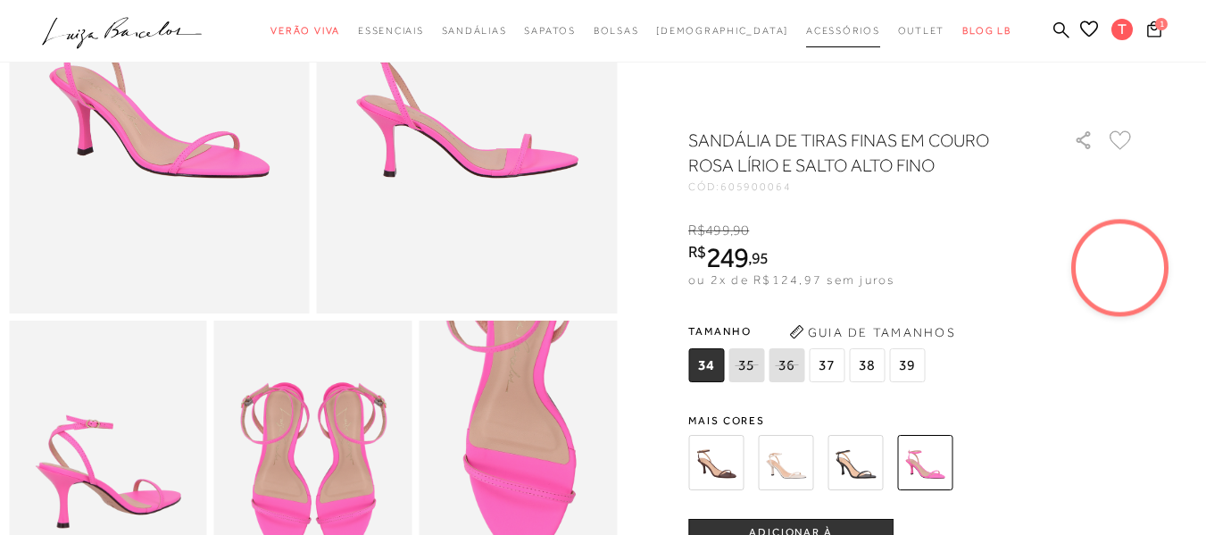
scroll to position [137, 0]
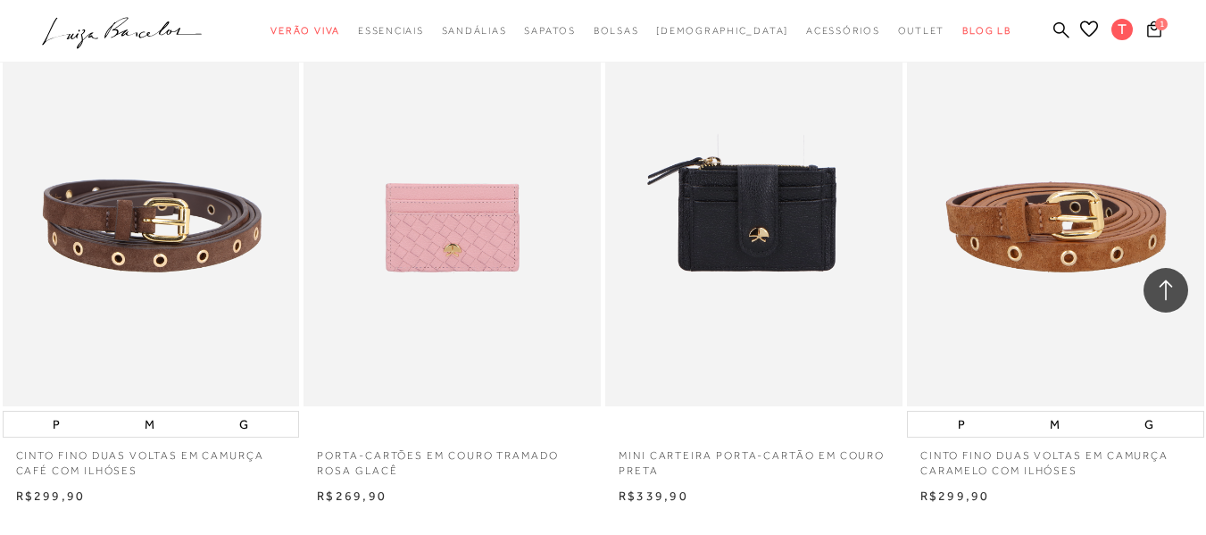
scroll to position [3002, 0]
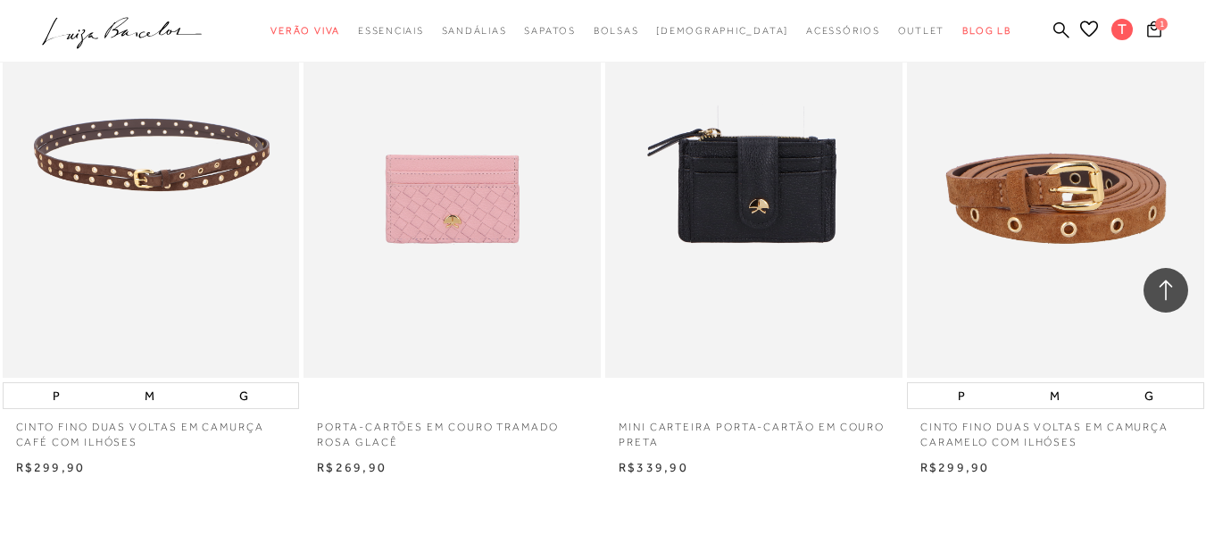
click at [154, 198] on img at bounding box center [152, 155] width 296 height 446
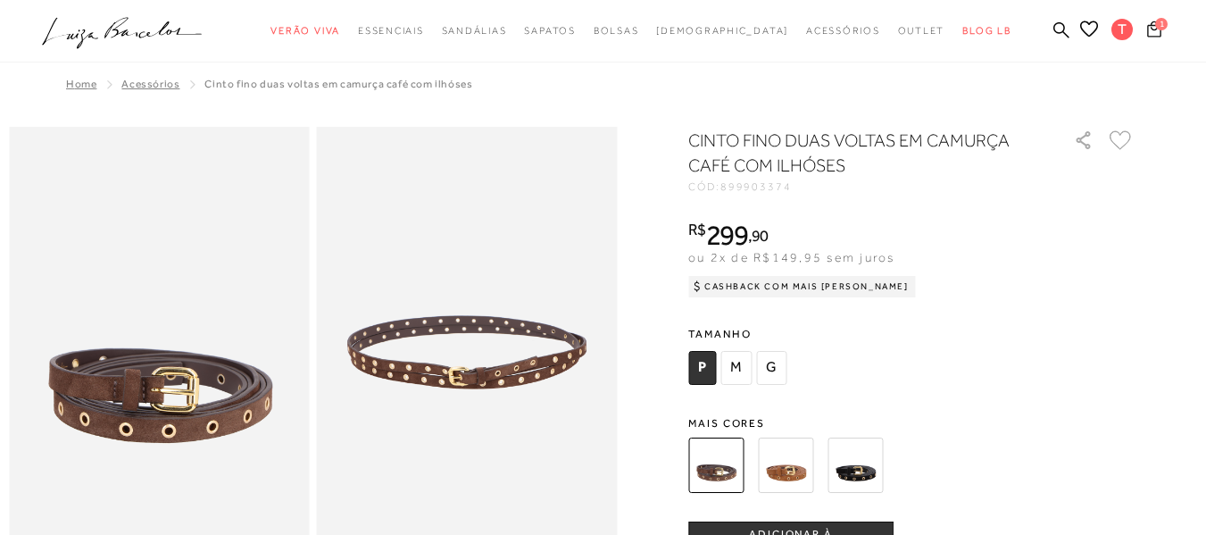
click at [1147, 27] on icon at bounding box center [1154, 29] width 14 height 16
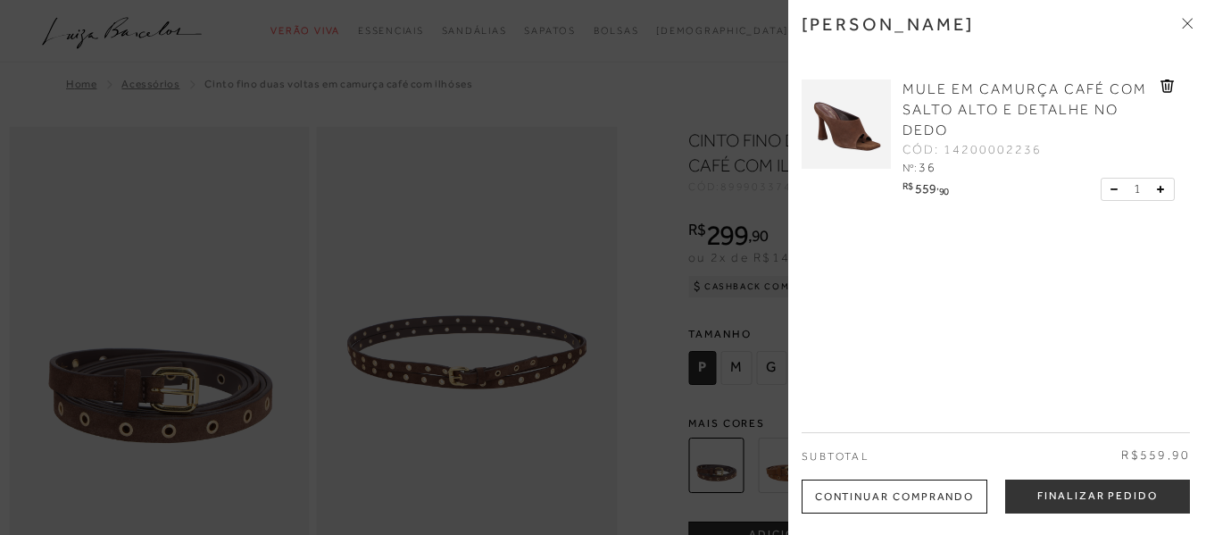
click at [853, 127] on img at bounding box center [846, 123] width 89 height 89
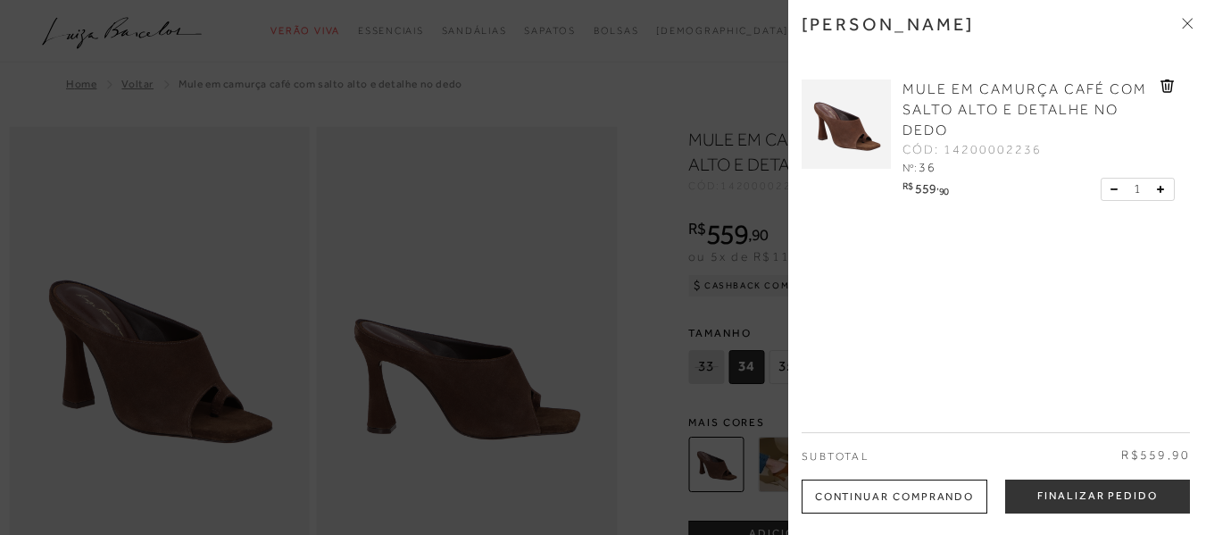
click at [628, 278] on div at bounding box center [603, 267] width 1206 height 535
